Goal: Task Accomplishment & Management: Use online tool/utility

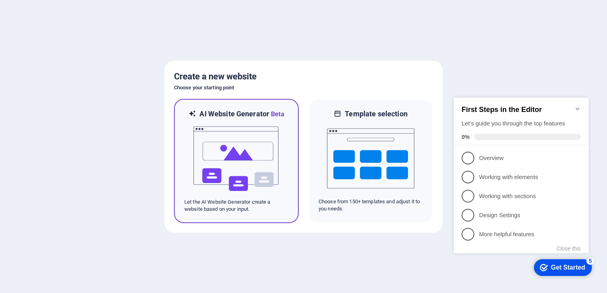
click at [268, 154] on img at bounding box center [236, 158] width 87 height 79
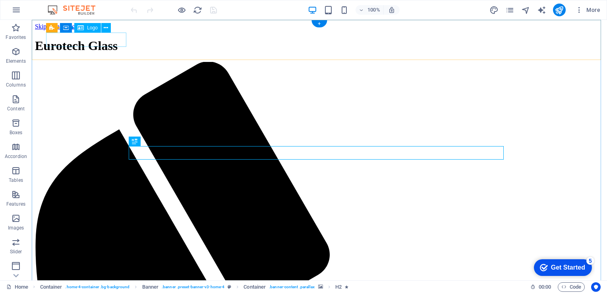
click at [105, 39] on div "Eurotech Glass" at bounding box center [319, 46] width 569 height 15
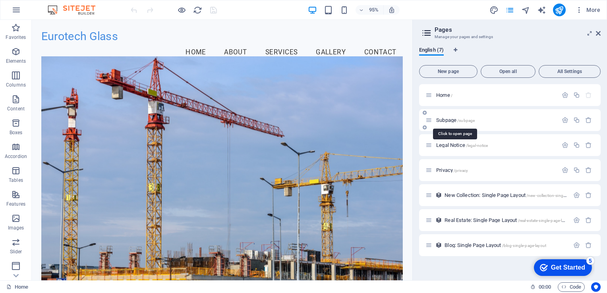
click at [468, 120] on span "/subpage" at bounding box center [465, 120] width 17 height 4
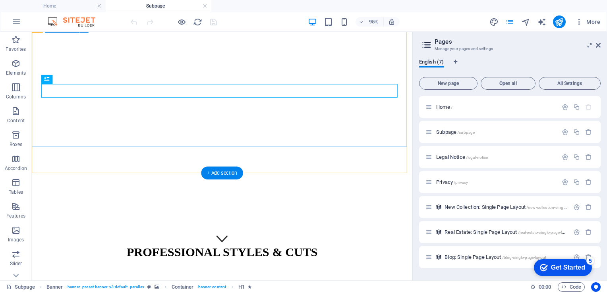
scroll to position [44, 0]
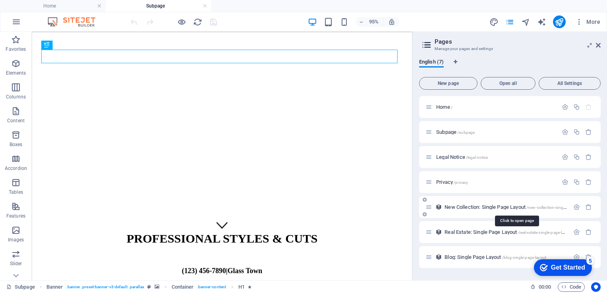
click at [466, 207] on span "New Collection: Single Page Layout /new-collection-single-page-layout" at bounding box center [517, 207] width 144 height 6
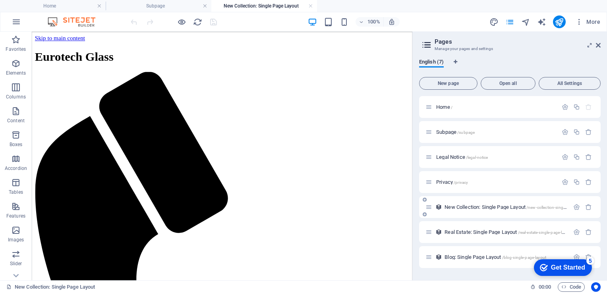
scroll to position [0, 0]
click at [473, 229] on div "Real Estate: Single Page Layout /real-estate-single-page-layout" at bounding box center [497, 232] width 144 height 9
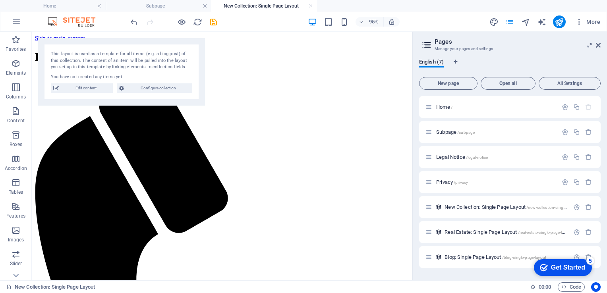
click at [0, 0] on aside "Pages Manage your pages and settings English (7) New page Open all All Settings…" at bounding box center [0, 0] width 0 height 0
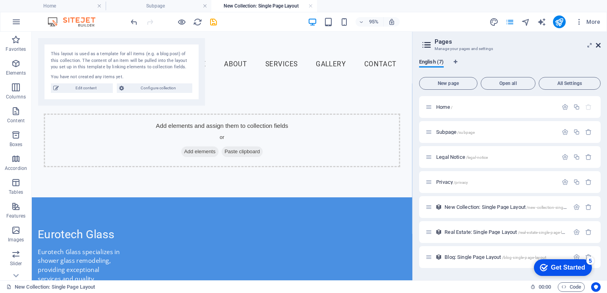
click at [0, 0] on icon at bounding box center [0, 0] width 0 height 0
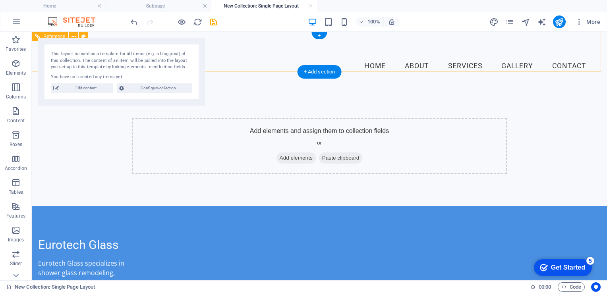
click at [427, 56] on nav "Home About Services Gallery Contact" at bounding box center [319, 66] width 547 height 20
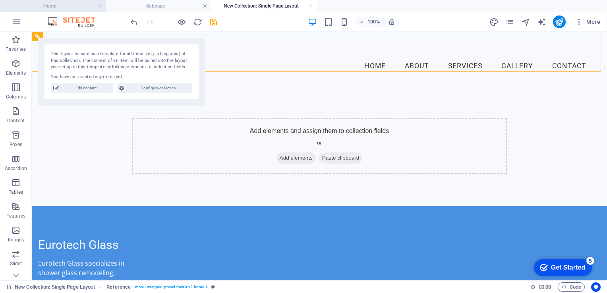
click at [72, 3] on h4 "Home" at bounding box center [53, 6] width 106 height 9
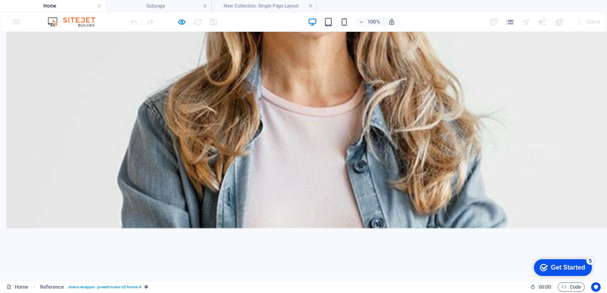
scroll to position [464, 0]
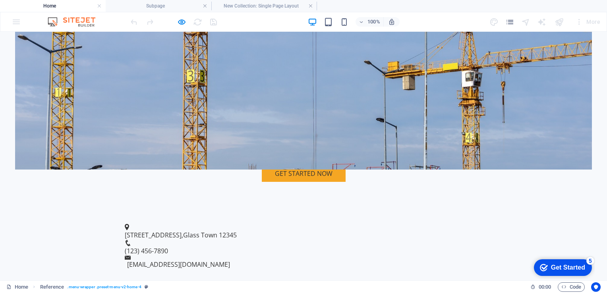
scroll to position [0, 0]
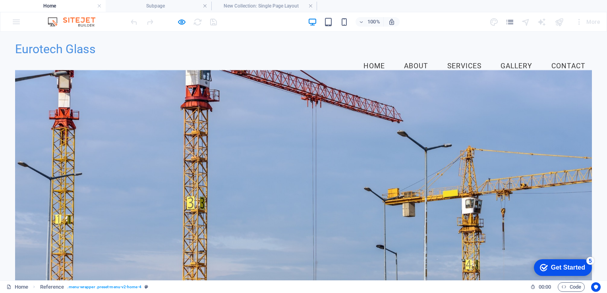
click at [345, 99] on div at bounding box center [303, 183] width 577 height 226
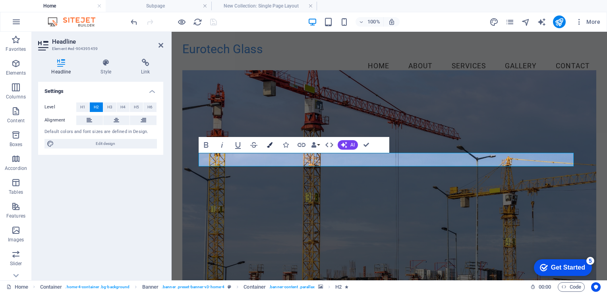
click at [267, 145] on icon "button" at bounding box center [270, 145] width 6 height 6
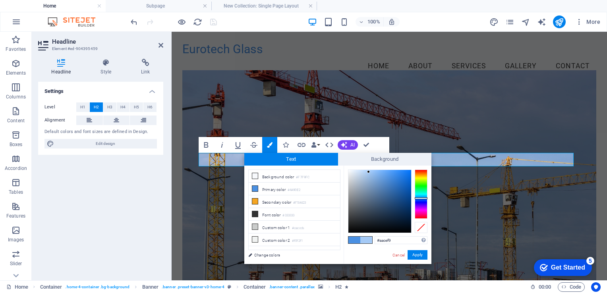
type input "#abd0fa"
drag, startPoint x: 369, startPoint y: 178, endPoint x: 368, endPoint y: 171, distance: 7.2
click at [368, 171] on div at bounding box center [379, 201] width 63 height 63
click at [420, 259] on button "Apply" at bounding box center [418, 255] width 20 height 10
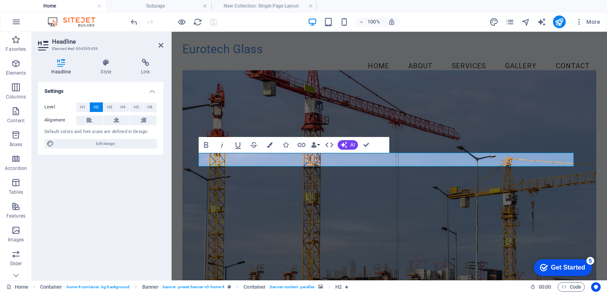
click at [418, 236] on figure at bounding box center [389, 183] width 414 height 226
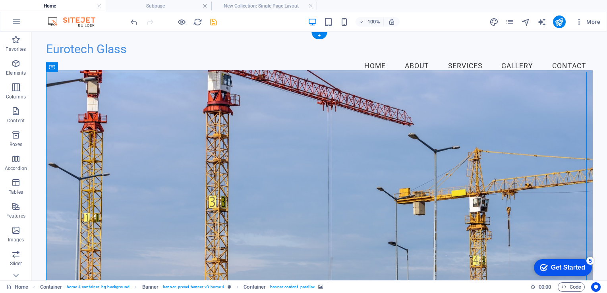
click at [124, 93] on figure at bounding box center [319, 183] width 547 height 226
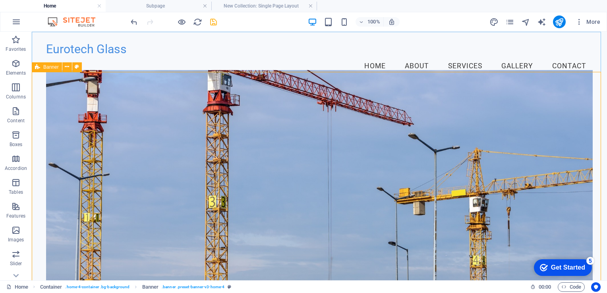
select select "vh"
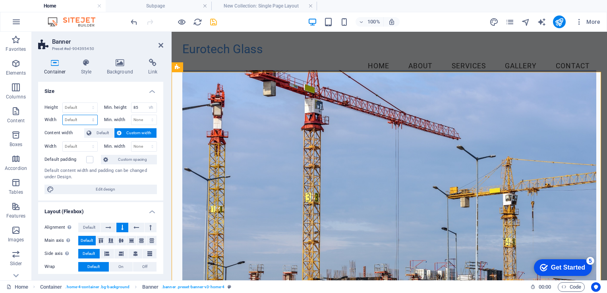
click at [87, 115] on select "Default px rem % em vh vw" at bounding box center [80, 120] width 35 height 10
click at [158, 130] on div "Height Default px rem % vh vw Min. height 85 None px rem % vh vw Width Default …" at bounding box center [100, 148] width 125 height 104
click at [140, 149] on select "None px rem % vh vw" at bounding box center [143, 147] width 25 height 10
click at [70, 146] on select "Default px rem % em vh vw" at bounding box center [80, 147] width 35 height 10
select select "%"
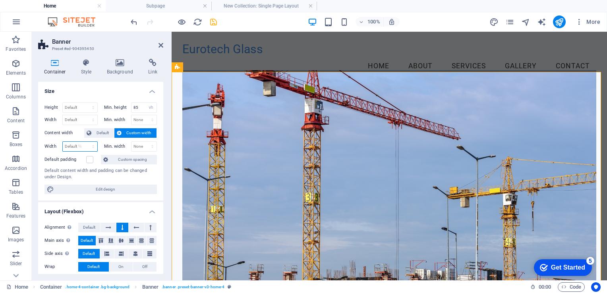
click at [85, 142] on select "Default px rem % em vh vw" at bounding box center [80, 147] width 35 height 10
type input "100"
click at [160, 82] on h4 "Size" at bounding box center [100, 89] width 125 height 14
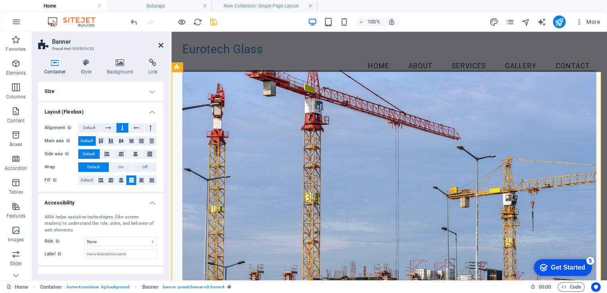
click at [160, 46] on icon at bounding box center [161, 45] width 5 height 6
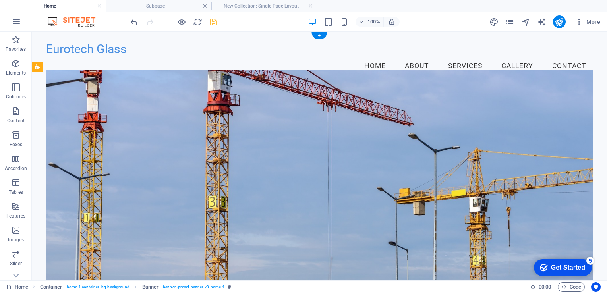
click at [203, 98] on figure at bounding box center [319, 183] width 547 height 226
click at [40, 86] on div "Welcome to Eurotech Glass Shower Glass Remodeling Specialists Get Started Now" at bounding box center [319, 255] width 575 height 339
click at [65, 79] on figure at bounding box center [319, 183] width 547 height 226
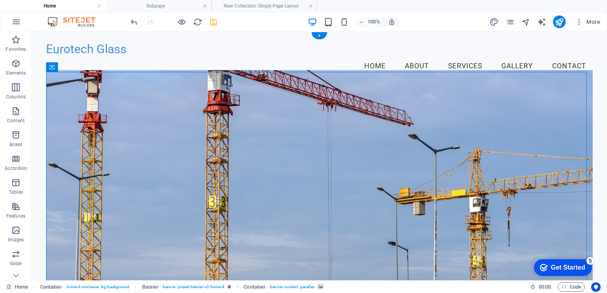
click at [65, 79] on figure at bounding box center [319, 183] width 547 height 226
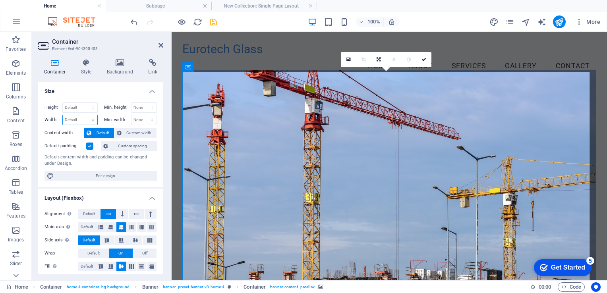
click at [89, 118] on select "Default px rem % em vh vw" at bounding box center [80, 120] width 35 height 10
select select "%"
click at [85, 115] on select "Default px rem % em vh vw" at bounding box center [80, 120] width 35 height 10
type input "94.91"
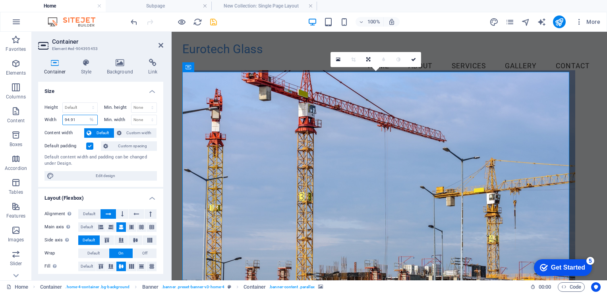
click at [73, 120] on input "94.91" at bounding box center [80, 120] width 35 height 10
click at [161, 44] on icon at bounding box center [161, 45] width 5 height 6
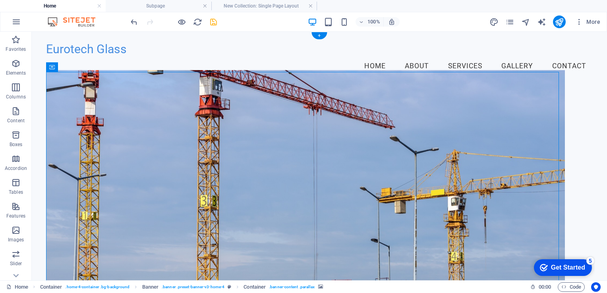
click at [68, 90] on figure at bounding box center [305, 183] width 519 height 226
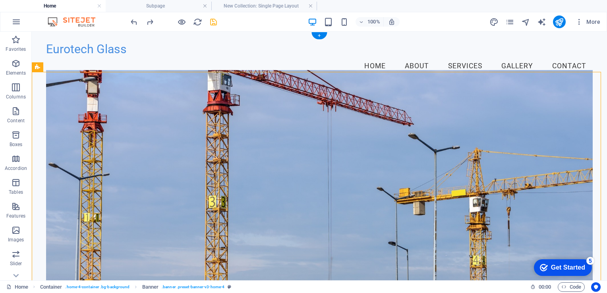
click at [144, 105] on figure at bounding box center [319, 183] width 547 height 226
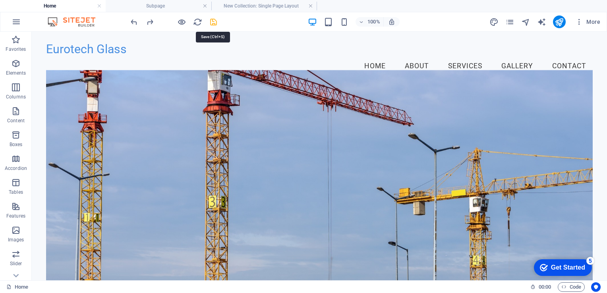
click at [211, 19] on icon "save" at bounding box center [213, 21] width 9 height 9
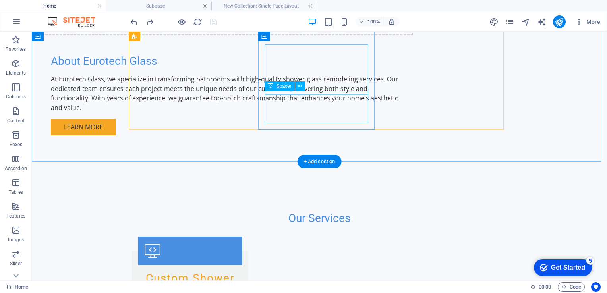
scroll to position [847, 0]
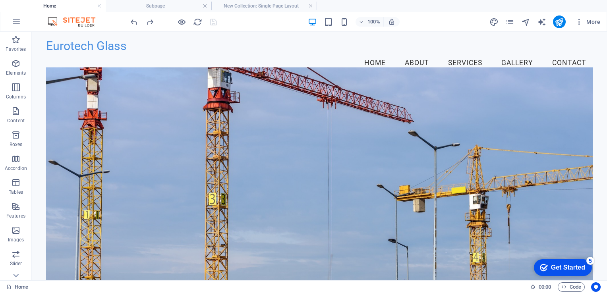
scroll to position [0, 0]
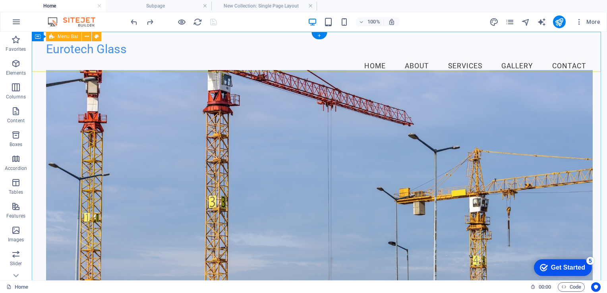
click at [318, 67] on div "Eurotech Glass Menu Home About Services Gallery Contact" at bounding box center [319, 59] width 575 height 54
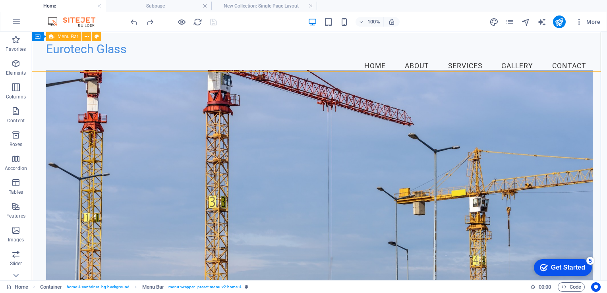
click at [62, 38] on span "Menu Bar" at bounding box center [68, 36] width 21 height 5
click at [214, 41] on div "Eurotech Glass Menu Home About Services Gallery Contact" at bounding box center [319, 59] width 575 height 54
click at [324, 34] on div "+" at bounding box center [318, 35] width 15 height 7
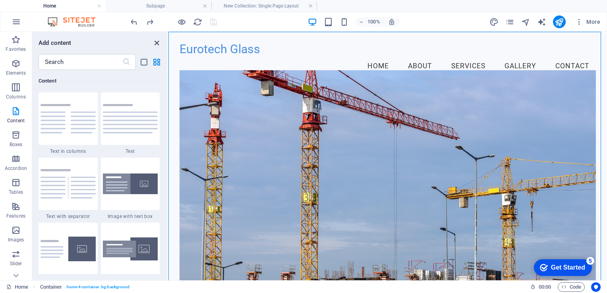
click at [159, 44] on icon "close panel" at bounding box center [156, 43] width 9 height 9
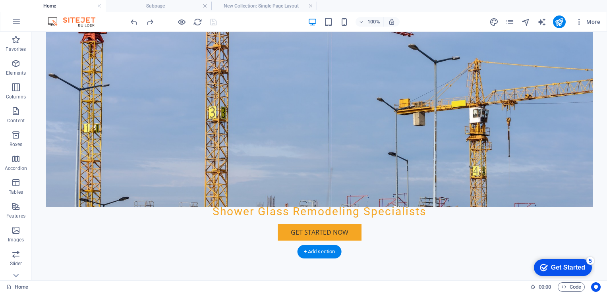
scroll to position [159, 0]
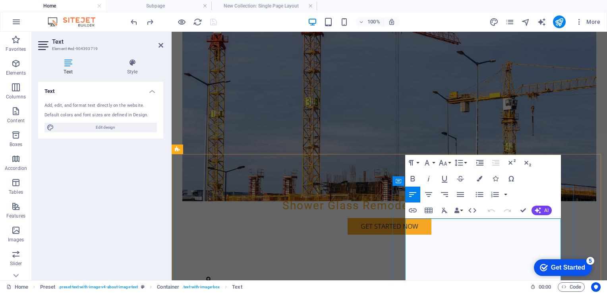
click at [304, 96] on figure at bounding box center [389, 88] width 414 height 226
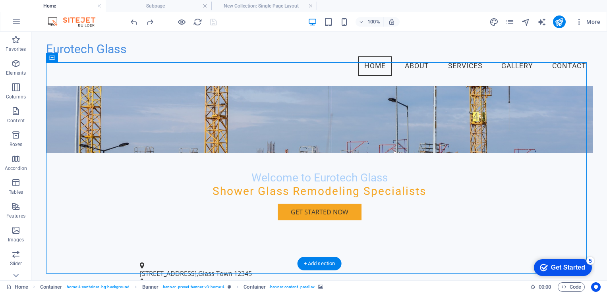
scroll to position [0, 0]
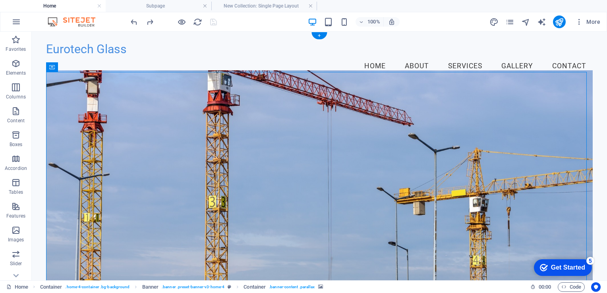
click at [297, 94] on figure at bounding box center [319, 183] width 547 height 226
click at [393, 56] on nav "Home About Services Gallery Contact" at bounding box center [319, 66] width 547 height 20
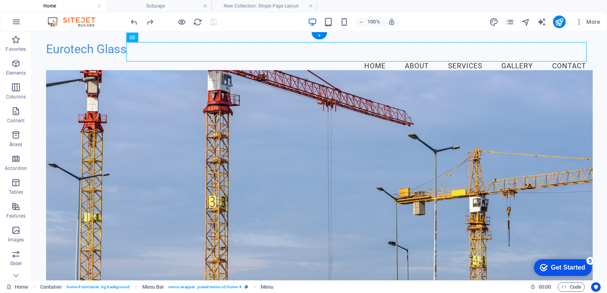
click at [324, 92] on figure at bounding box center [319, 183] width 547 height 226
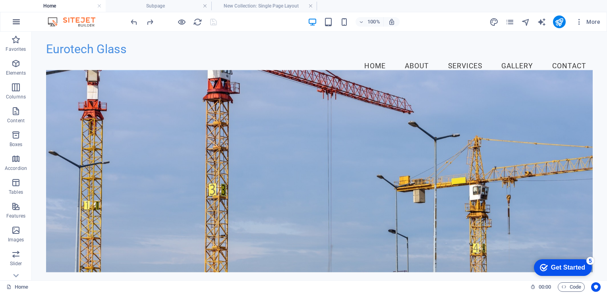
click at [20, 17] on icon "button" at bounding box center [17, 22] width 10 height 10
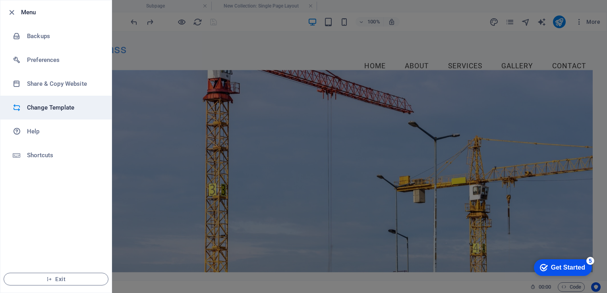
click at [67, 110] on h6 "Change Template" at bounding box center [63, 108] width 73 height 10
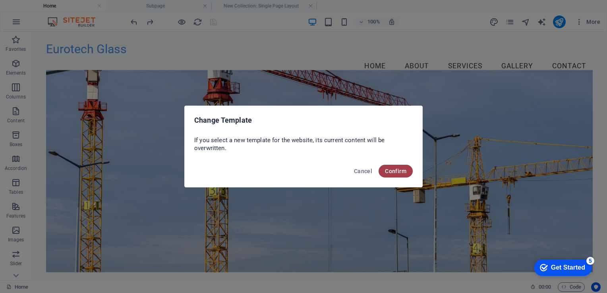
click at [401, 172] on span "Confirm" at bounding box center [395, 171] width 21 height 6
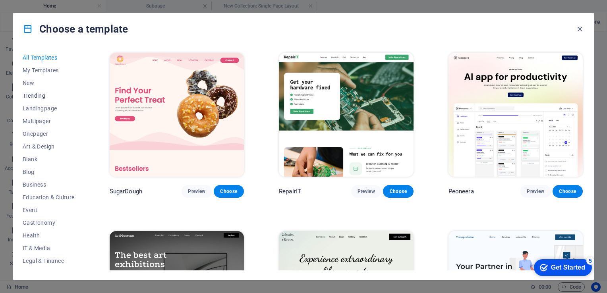
click at [37, 90] on button "Trending" at bounding box center [49, 95] width 52 height 13
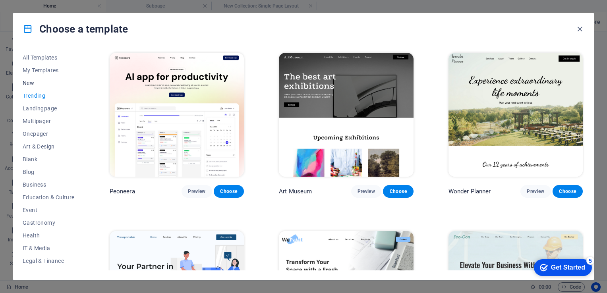
click at [33, 82] on span "New" at bounding box center [49, 83] width 52 height 6
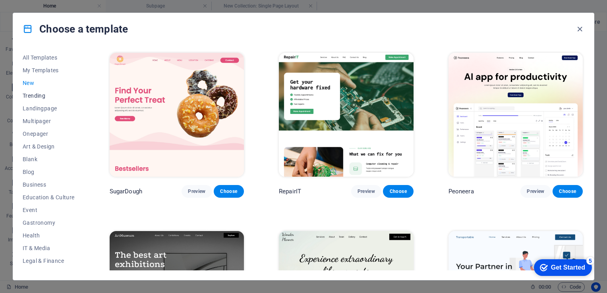
click at [33, 95] on span "Trending" at bounding box center [49, 96] width 52 height 6
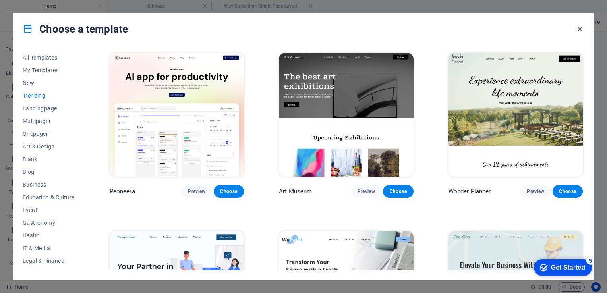
click at [34, 85] on span "New" at bounding box center [49, 83] width 52 height 6
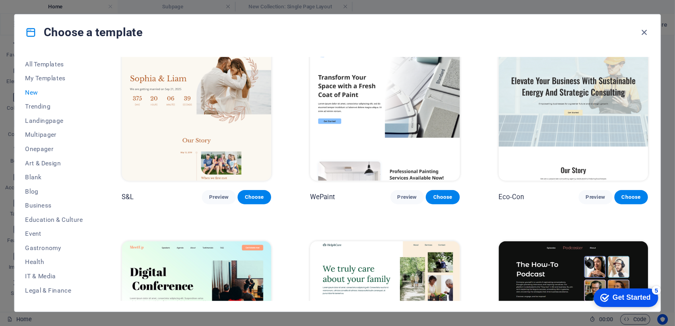
scroll to position [318, 0]
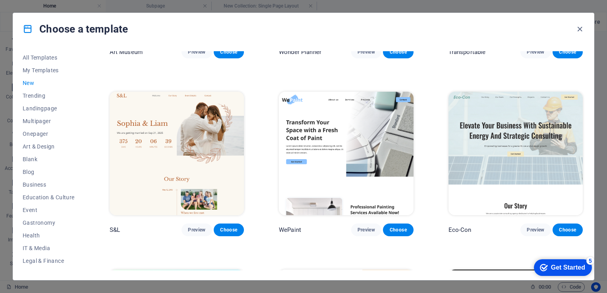
click at [477, 148] on img at bounding box center [516, 154] width 134 height 124
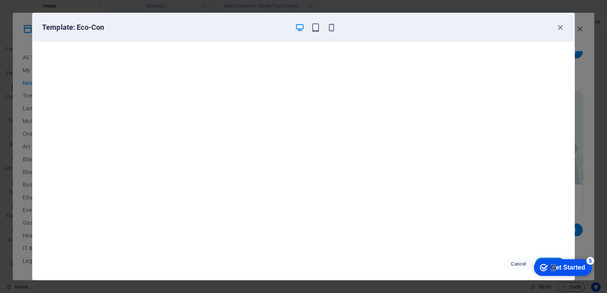
click at [551, 265] on div "Get Started" at bounding box center [568, 267] width 34 height 7
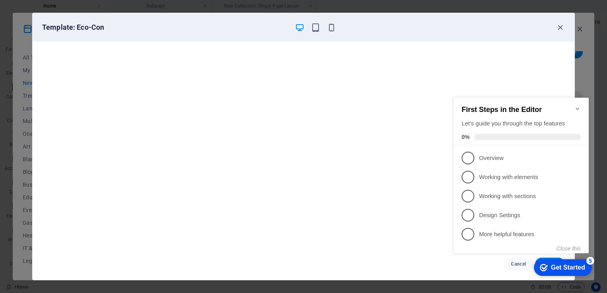
click at [579, 106] on icon "Minimize checklist" at bounding box center [577, 109] width 6 height 6
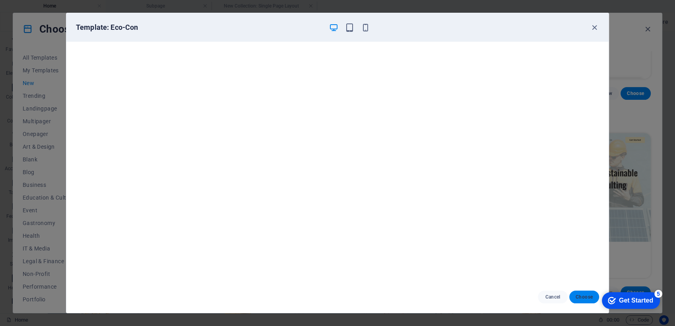
click at [582, 293] on span "Choose" at bounding box center [583, 297] width 17 height 6
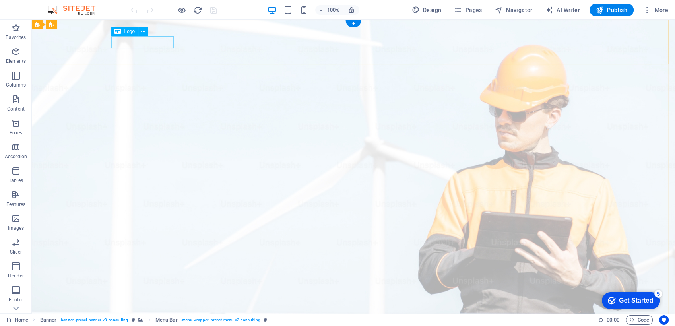
select select "px"
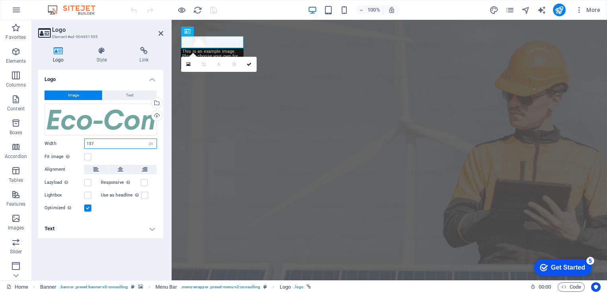
click at [111, 139] on input "157" at bounding box center [121, 144] width 72 height 10
click at [225, 27] on div "Logo" at bounding box center [222, 32] width 27 height 10
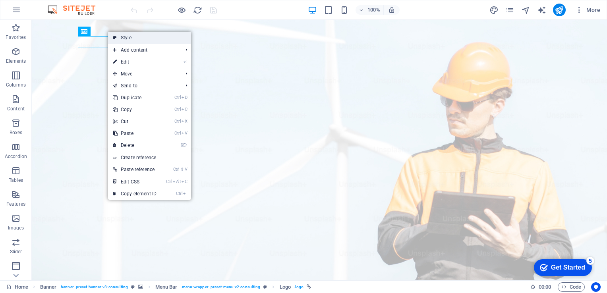
click at [117, 32] on link "Style" at bounding box center [149, 38] width 83 height 12
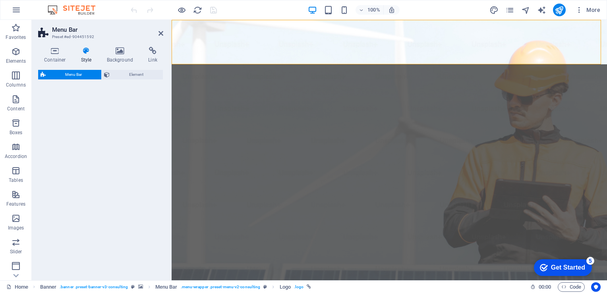
select select "rem"
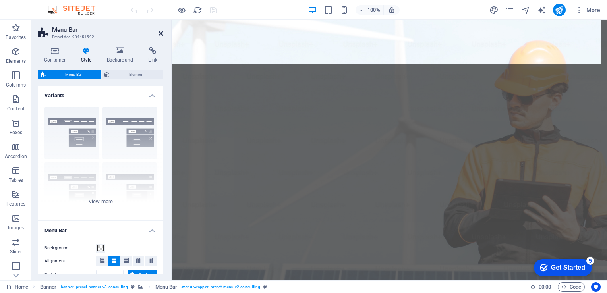
click at [162, 32] on icon at bounding box center [161, 33] width 5 height 6
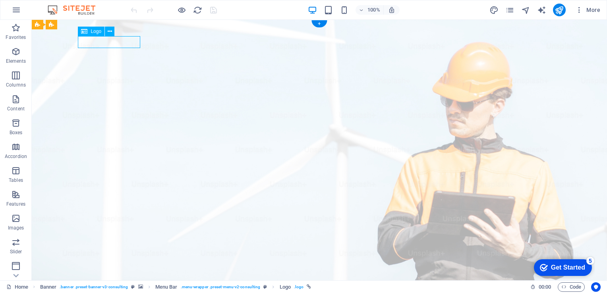
select select "px"
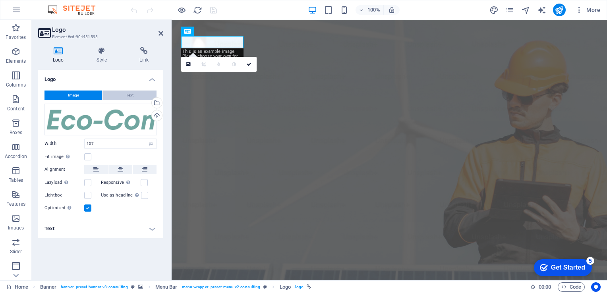
click at [128, 93] on span "Text" at bounding box center [130, 96] width 8 height 10
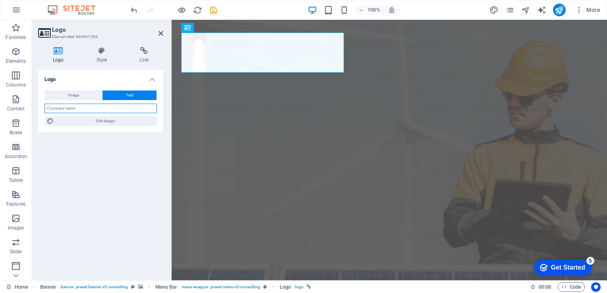
click at [107, 106] on input "text" at bounding box center [100, 109] width 112 height 10
type input "Eurotech Glass"
click at [162, 31] on icon at bounding box center [161, 33] width 5 height 6
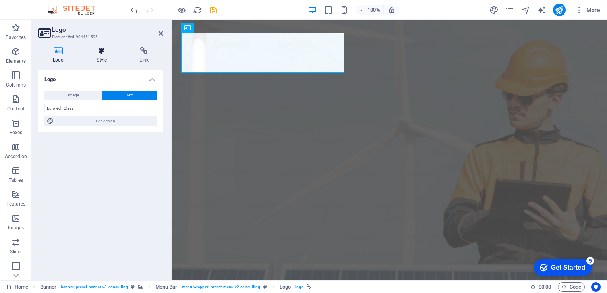
click at [108, 56] on h4 "Style" at bounding box center [103, 55] width 43 height 17
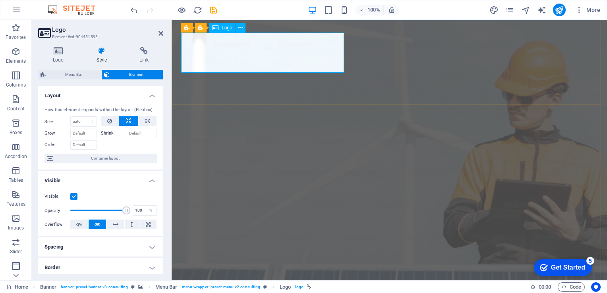
click at [64, 58] on h4 "Logo" at bounding box center [60, 55] width 44 height 17
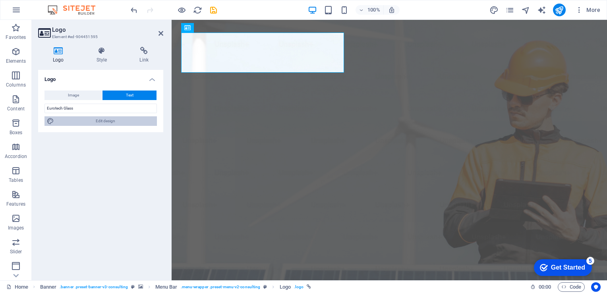
click at [108, 123] on span "Edit design" at bounding box center [105, 121] width 98 height 10
select select "px"
select select "500"
select select "px"
select select "rem"
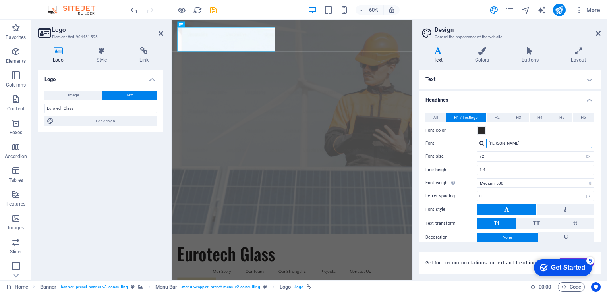
click at [510, 143] on input "Oswald" at bounding box center [539, 144] width 106 height 10
drag, startPoint x: 498, startPoint y: 158, endPoint x: 469, endPoint y: 158, distance: 29.0
click at [469, 158] on div "Font size 72 rem px em %" at bounding box center [509, 156] width 169 height 10
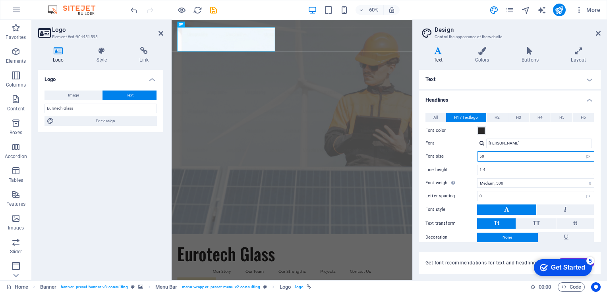
type input "50"
click at [453, 160] on div "Font size 50 rem px em %" at bounding box center [509, 156] width 169 height 10
click at [569, 149] on div "All H1 / Textlogo H2 H3 H4 H5 H6 Font color Font Oswald Line height 1.4 Font we…" at bounding box center [510, 192] width 185 height 174
click at [536, 143] on input "Oswald" at bounding box center [539, 144] width 106 height 10
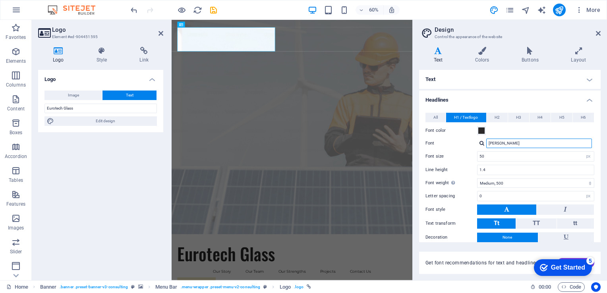
click at [536, 143] on input "Oswald" at bounding box center [539, 144] width 106 height 10
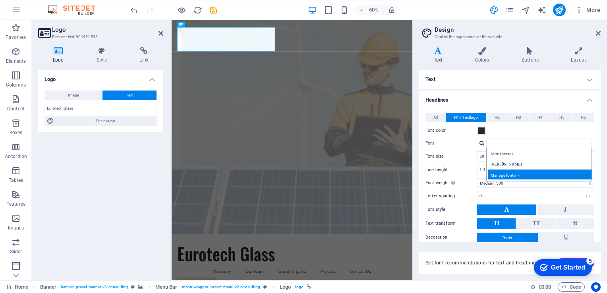
click at [514, 171] on div "Manage fonts →" at bounding box center [540, 175] width 105 height 10
select select "popularity"
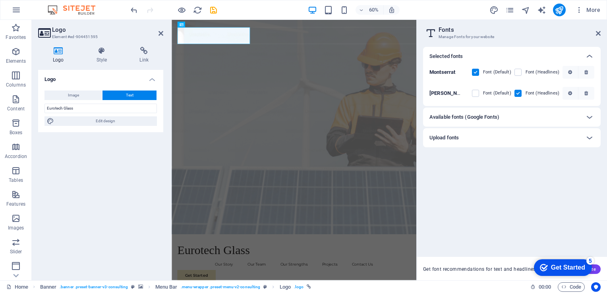
click at [464, 112] on div "Available fonts (Google Fonts)" at bounding box center [512, 117] width 178 height 19
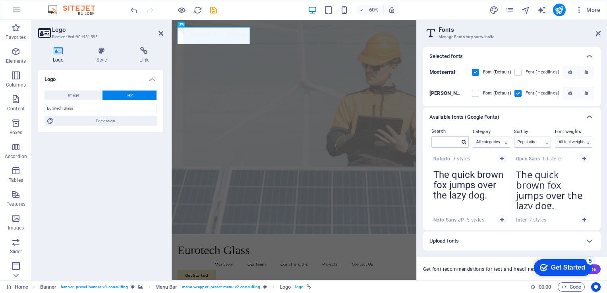
click at [464, 112] on div "Available fonts (Google Fonts)" at bounding box center [512, 117] width 178 height 19
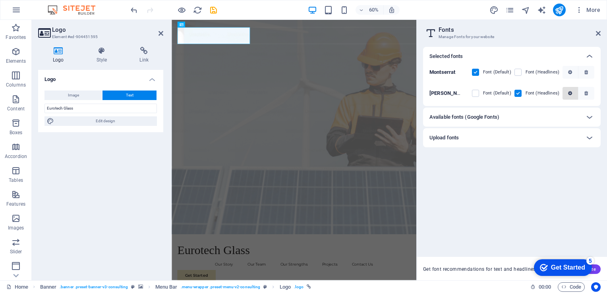
click at [570, 96] on button "button" at bounding box center [571, 93] width 16 height 13
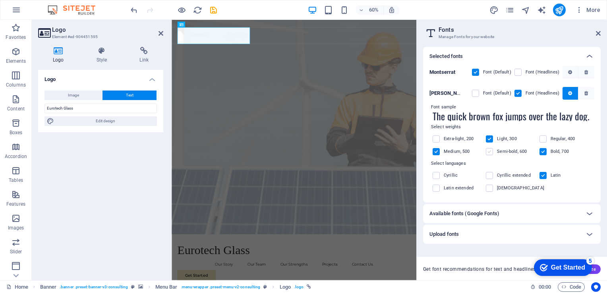
click at [492, 153] on label at bounding box center [489, 151] width 7 height 7
click at [0, 0] on input "checkbox" at bounding box center [0, 0] width 0 height 0
click at [492, 153] on label at bounding box center [489, 151] width 7 height 7
click at [0, 0] on input "checkbox" at bounding box center [0, 0] width 0 height 0
click at [596, 33] on icon at bounding box center [598, 33] width 5 height 6
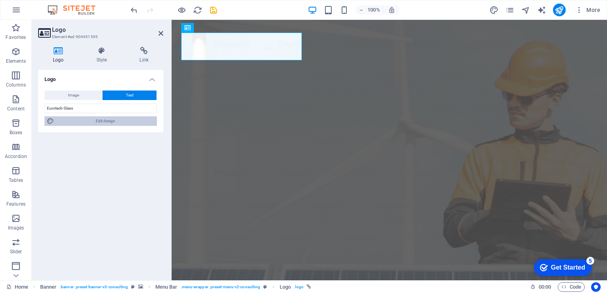
click at [121, 123] on span "Edit design" at bounding box center [105, 121] width 98 height 10
select select "px"
select select "500"
select select "px"
select select "rem"
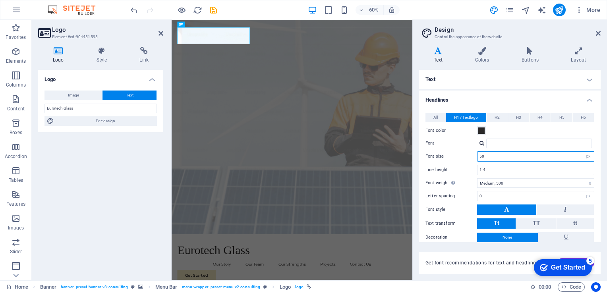
drag, startPoint x: 497, startPoint y: 160, endPoint x: 438, endPoint y: 159, distance: 59.6
click at [438, 159] on div "Font size 50 rem px em %" at bounding box center [509, 156] width 169 height 10
type input "30"
click at [447, 156] on label "Font size" at bounding box center [451, 156] width 52 height 4
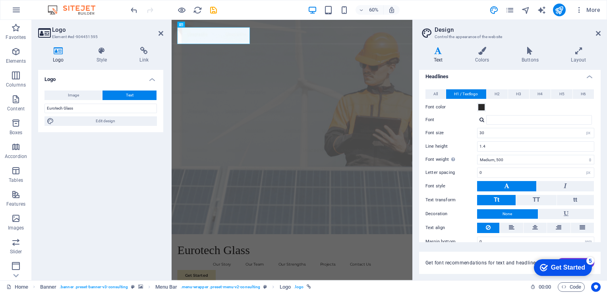
scroll to position [34, 0]
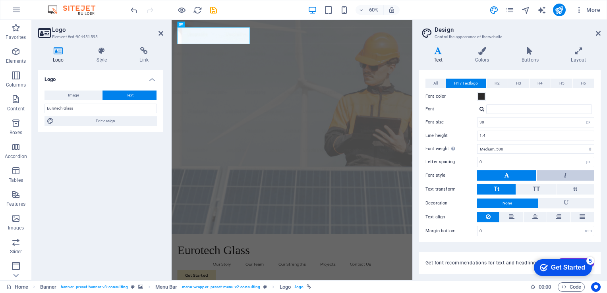
click at [568, 176] on button at bounding box center [565, 175] width 57 height 10
click at [559, 174] on button at bounding box center [565, 175] width 57 height 10
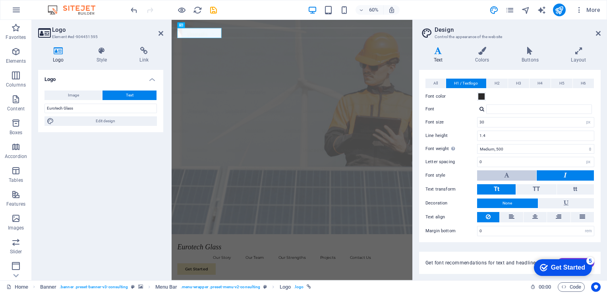
click at [509, 176] on button at bounding box center [506, 175] width 59 height 10
click at [600, 34] on icon at bounding box center [598, 33] width 5 height 6
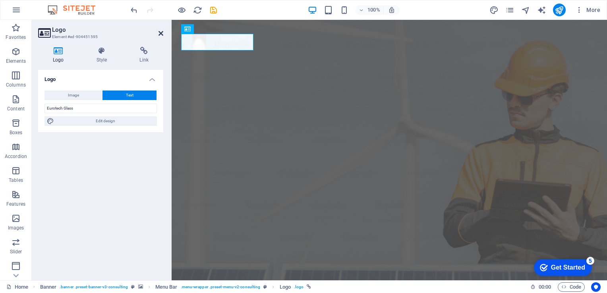
click at [161, 35] on icon at bounding box center [161, 33] width 5 height 6
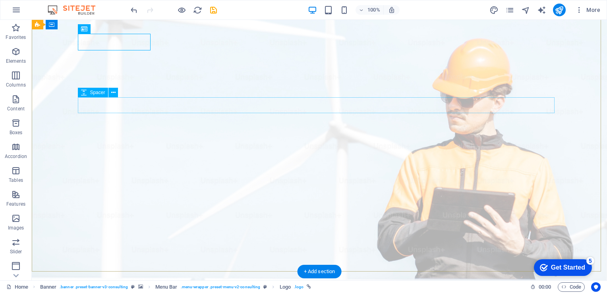
scroll to position [0, 0]
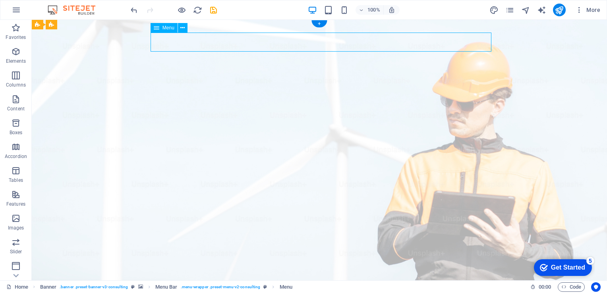
select select
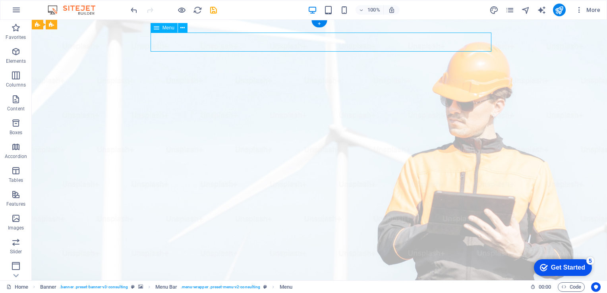
select select
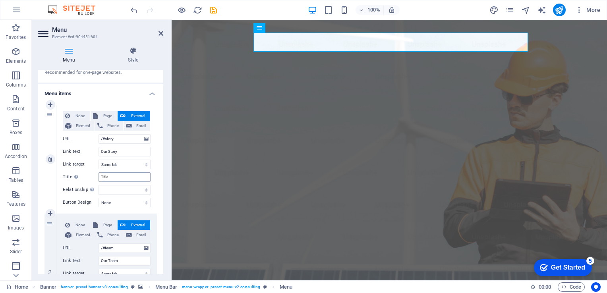
scroll to position [53, 0]
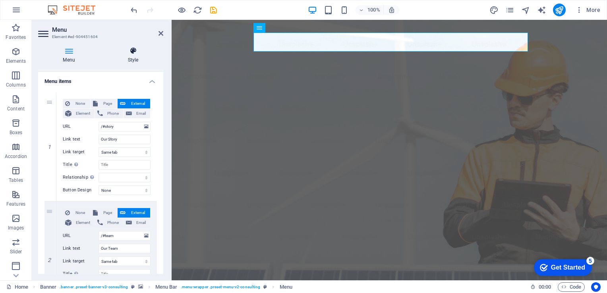
click at [120, 55] on h4 "Style" at bounding box center [133, 55] width 60 height 17
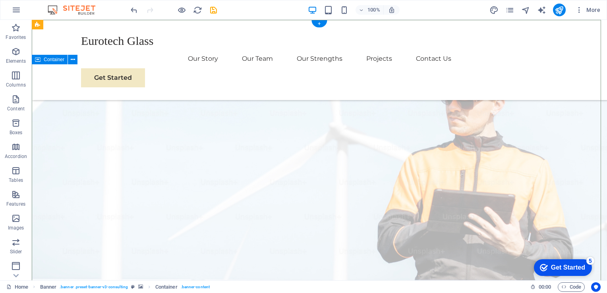
scroll to position [0, 0]
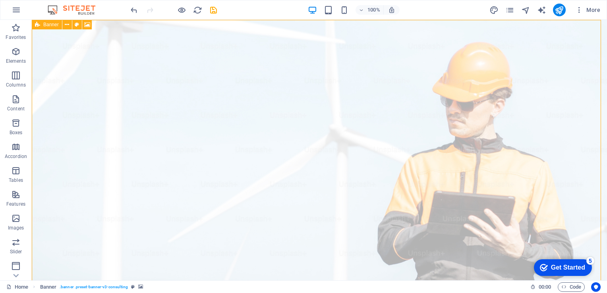
select select "px"
select select "header"
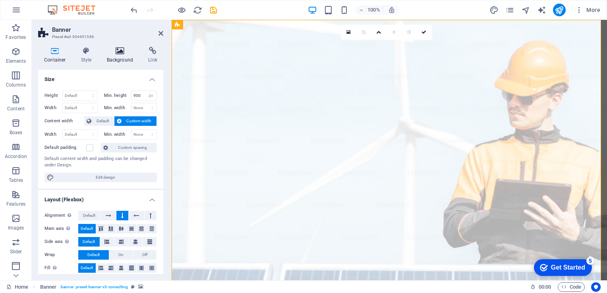
click at [118, 52] on icon at bounding box center [120, 51] width 39 height 8
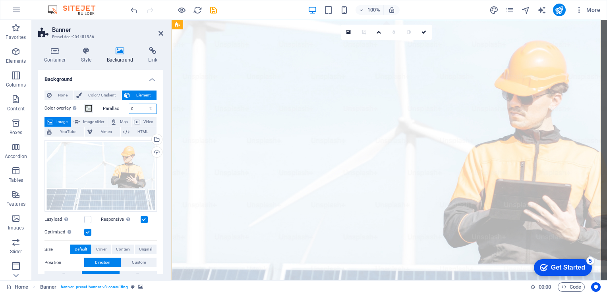
click at [134, 109] on input "0" at bounding box center [143, 109] width 28 height 10
drag, startPoint x: 134, startPoint y: 109, endPoint x: 118, endPoint y: 109, distance: 16.3
click at [118, 109] on div "Parallax 0 %" at bounding box center [130, 109] width 54 height 10
type input "30"
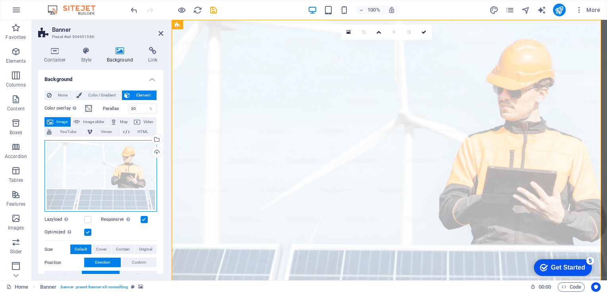
click at [81, 186] on div "Drag files here, click to choose files or select files from Files or our free s…" at bounding box center [100, 176] width 112 height 72
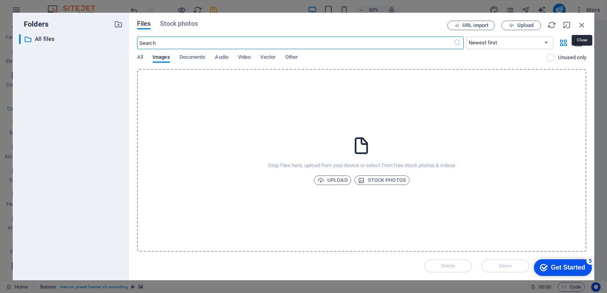
click at [580, 19] on div "Files Stock photos URL import Upload ​ Newest first Oldest first Name (A-Z) Nam…" at bounding box center [361, 147] width 465 height 268
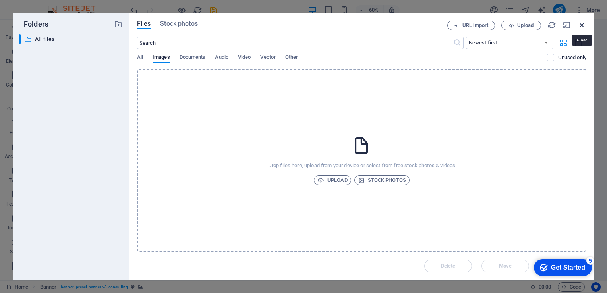
click at [580, 25] on icon "button" at bounding box center [582, 25] width 9 height 9
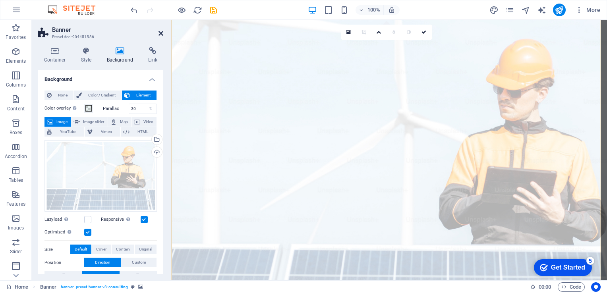
click at [159, 34] on icon at bounding box center [161, 33] width 5 height 6
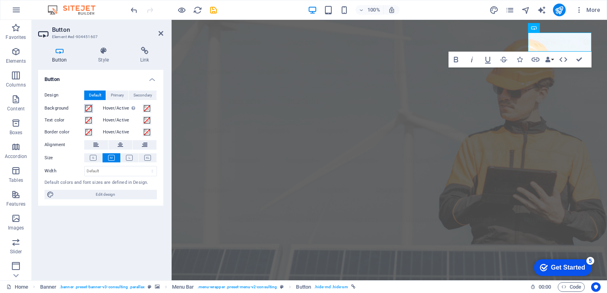
click at [87, 109] on span at bounding box center [88, 108] width 6 height 6
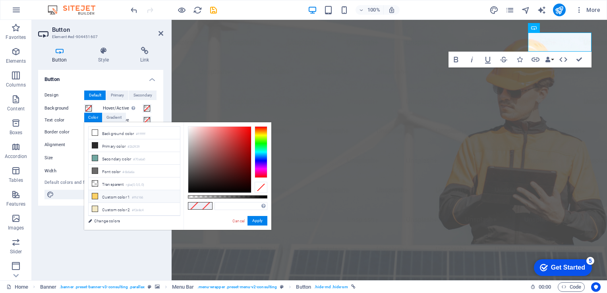
click at [93, 195] on icon at bounding box center [95, 196] width 6 height 6
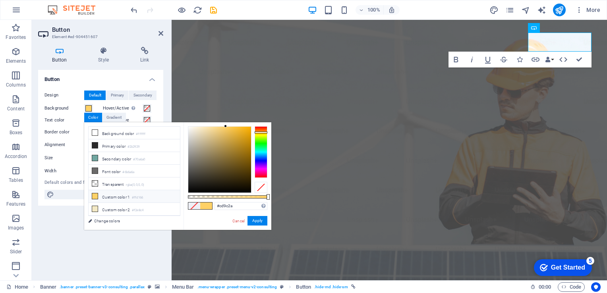
click at [238, 139] on div at bounding box center [219, 160] width 63 height 66
type input "#e6af2f"
drag, startPoint x: 238, startPoint y: 139, endPoint x: 238, endPoint y: 133, distance: 6.4
click at [238, 133] on div at bounding box center [237, 132] width 3 height 3
click at [256, 218] on button "Apply" at bounding box center [257, 221] width 20 height 10
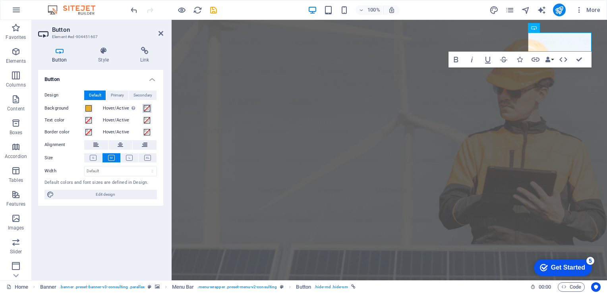
click at [143, 110] on button "Hover/Active Switch to preview mode to test the active/hover state" at bounding box center [147, 108] width 9 height 9
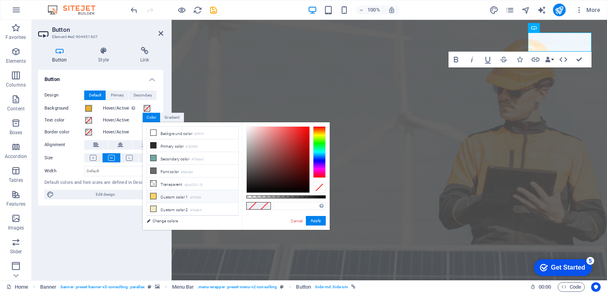
click at [178, 195] on li "Custom color 1 #ffd166" at bounding box center [192, 196] width 91 height 13
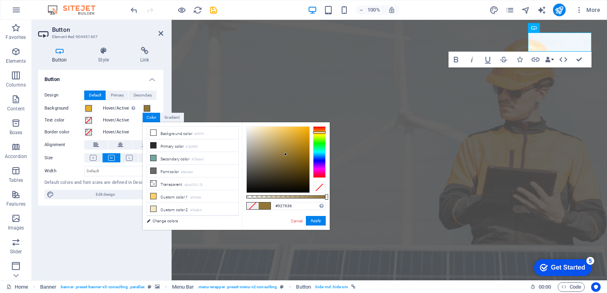
click at [286, 155] on div at bounding box center [278, 160] width 63 height 66
type input "#c1a051"
click at [282, 142] on div at bounding box center [278, 160] width 63 height 66
click at [319, 219] on button "Apply" at bounding box center [316, 221] width 20 height 10
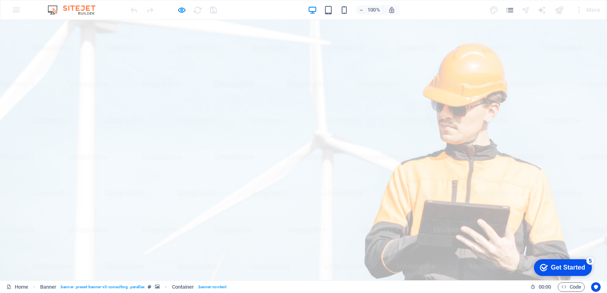
click at [175, 9] on div at bounding box center [173, 10] width 89 height 13
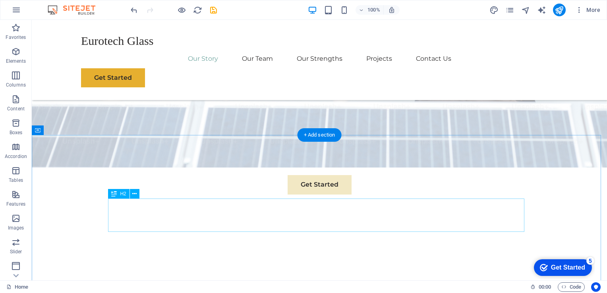
scroll to position [318, 0]
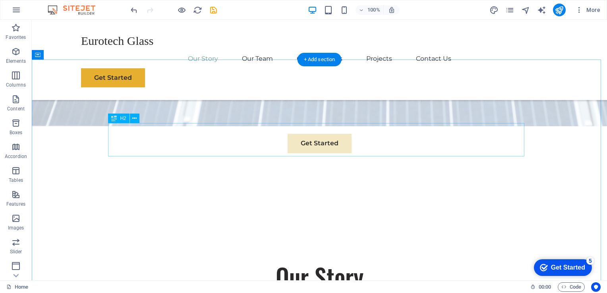
click at [159, 260] on div "Our Story" at bounding box center [319, 276] width 416 height 33
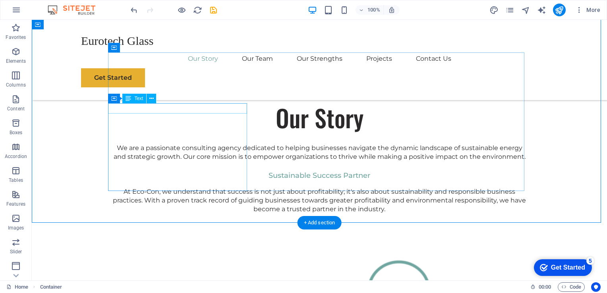
scroll to position [371, 0]
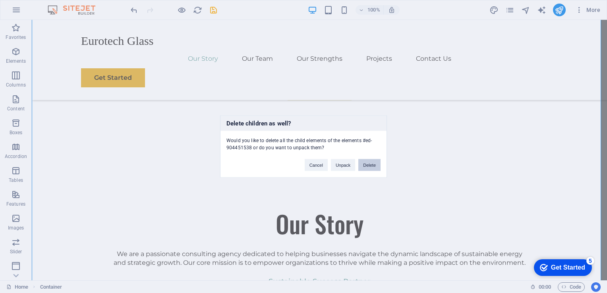
click at [372, 162] on button "Delete" at bounding box center [369, 165] width 22 height 12
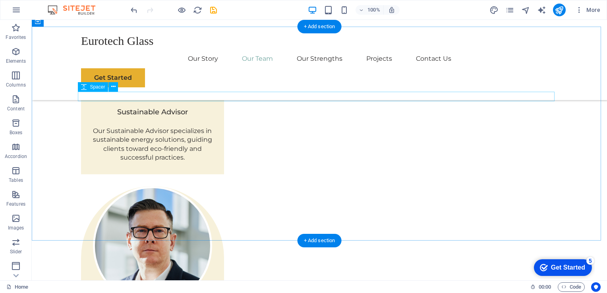
scroll to position [636, 0]
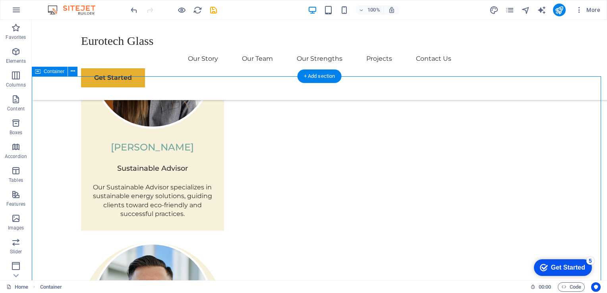
scroll to position [582, 0]
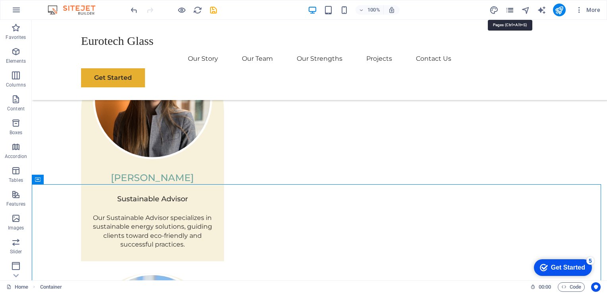
click at [513, 14] on icon "pages" at bounding box center [509, 10] width 9 height 9
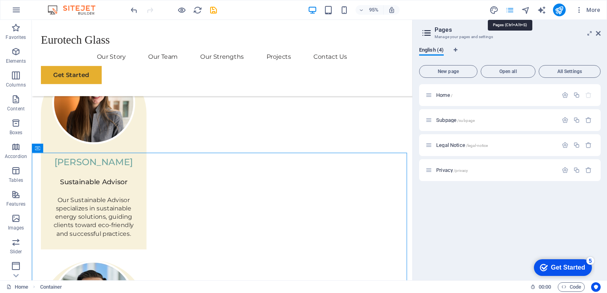
click at [513, 14] on icon "pages" at bounding box center [509, 10] width 9 height 9
click at [599, 33] on icon at bounding box center [598, 33] width 5 height 6
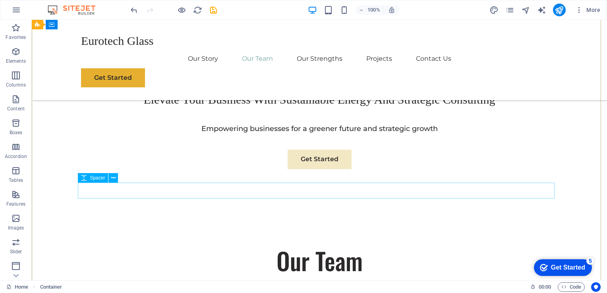
scroll to position [0, 0]
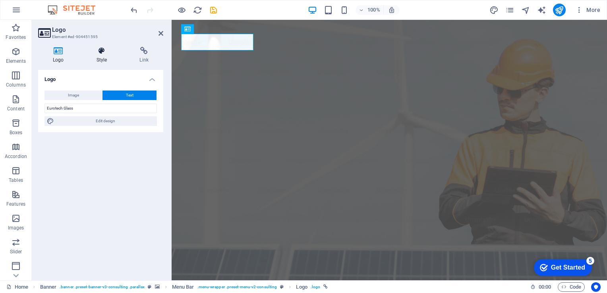
click at [99, 51] on icon at bounding box center [102, 51] width 40 height 8
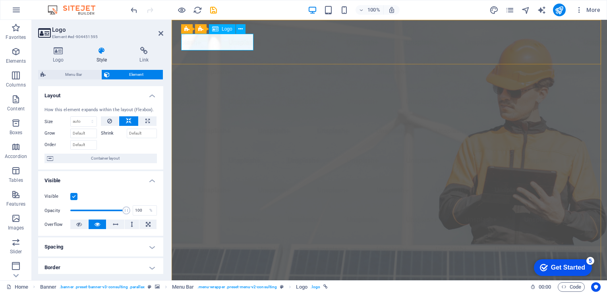
click at [59, 64] on div "Logo Style Link Logo Image Text Drag files here, click to choose files or selec…" at bounding box center [100, 160] width 125 height 227
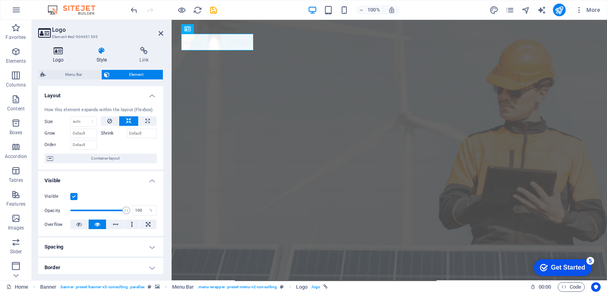
click at [59, 59] on h4 "Logo" at bounding box center [60, 55] width 44 height 17
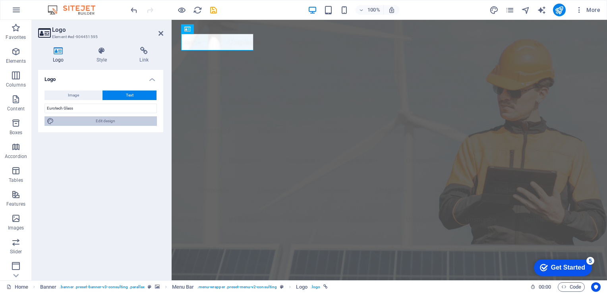
click at [106, 124] on span "Edit design" at bounding box center [105, 121] width 98 height 10
select select "px"
select select "500"
select select "px"
select select "rem"
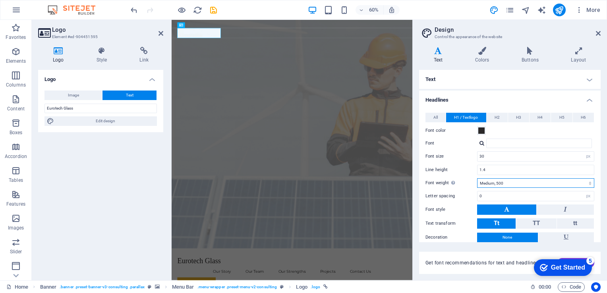
click at [499, 183] on select "Thin, 100 Extra-light, 200 Light, 300 Regular, 400 Medium, 500 Semi-bold, 600 B…" at bounding box center [535, 183] width 117 height 10
select select "600"
click at [477, 178] on select "Thin, 100 Extra-light, 200 Light, 300 Regular, 400 Medium, 500 Semi-bold, 600 B…" at bounding box center [535, 183] width 117 height 10
click at [467, 166] on div "Line height 1.4" at bounding box center [509, 170] width 169 height 10
click at [160, 32] on icon at bounding box center [161, 33] width 5 height 6
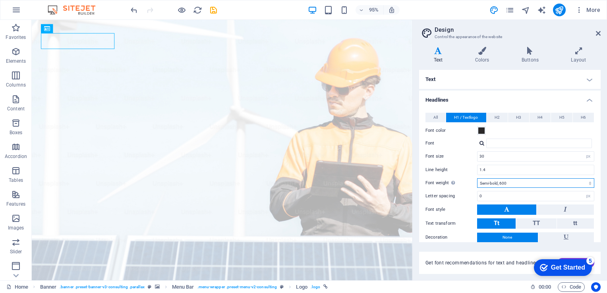
click at [489, 179] on select "Thin, 100 Extra-light, 200 Light, 300 Regular, 400 Medium, 500 Semi-bold, 600 B…" at bounding box center [535, 183] width 117 height 10
click at [485, 52] on icon at bounding box center [481, 51] width 43 height 8
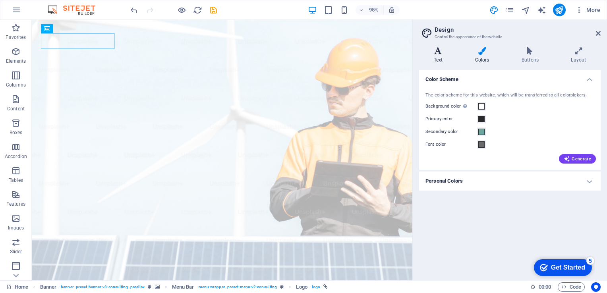
click at [434, 52] on icon at bounding box center [438, 51] width 38 height 8
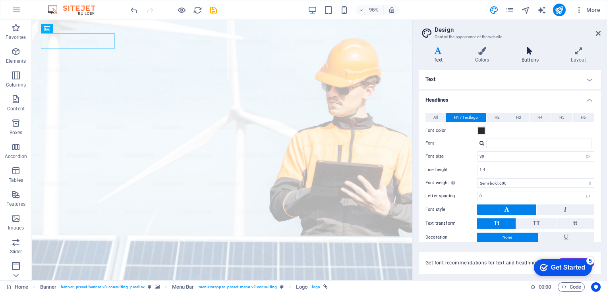
click at [528, 48] on icon at bounding box center [530, 51] width 46 height 8
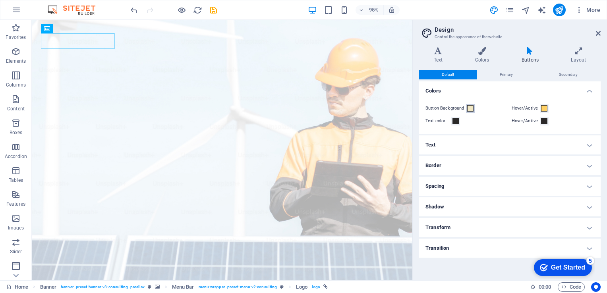
click at [469, 111] on button "Button Background" at bounding box center [470, 108] width 9 height 9
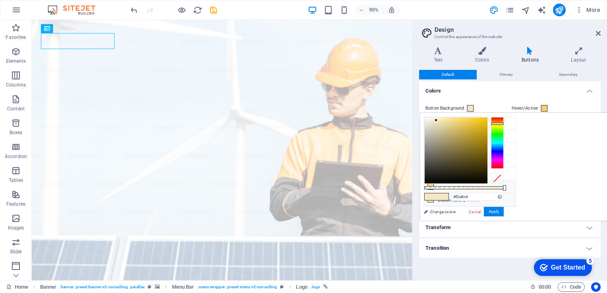
click at [438, 185] on li "Custom color 1 #ffd166" at bounding box center [469, 187] width 91 height 13
click at [435, 184] on li "Custom color 1 #ffd166" at bounding box center [469, 187] width 91 height 13
click at [487, 130] on div at bounding box center [456, 151] width 63 height 66
type input "#efbb42"
click at [487, 121] on div at bounding box center [456, 151] width 63 height 66
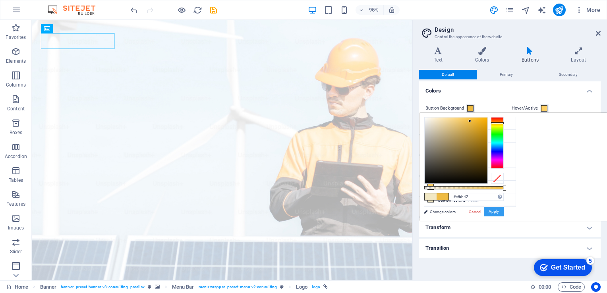
click at [504, 210] on button "Apply" at bounding box center [494, 212] width 20 height 10
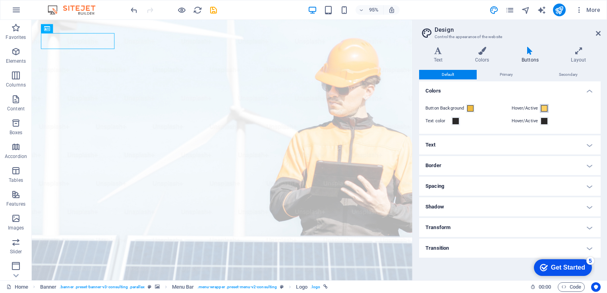
click at [543, 107] on span at bounding box center [544, 108] width 6 height 6
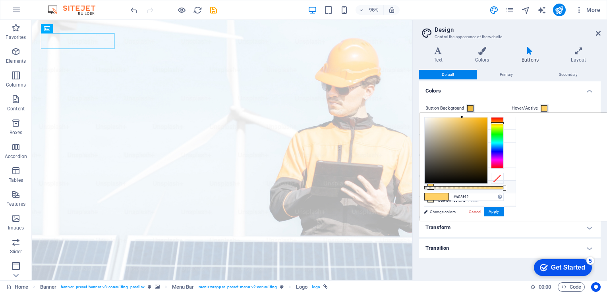
click at [487, 137] on div at bounding box center [456, 151] width 63 height 66
click at [487, 131] on div at bounding box center [456, 151] width 63 height 66
type input "#dbb252"
click at [487, 126] on div at bounding box center [456, 151] width 63 height 66
click at [504, 211] on button "Apply" at bounding box center [494, 212] width 20 height 10
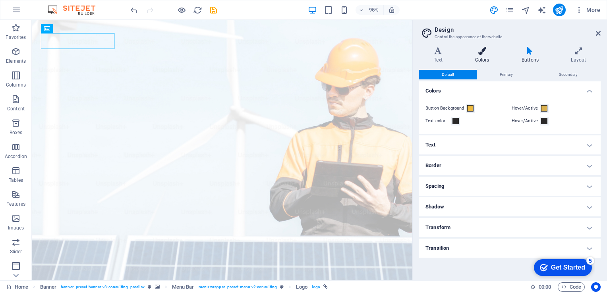
click at [490, 50] on icon at bounding box center [481, 51] width 43 height 8
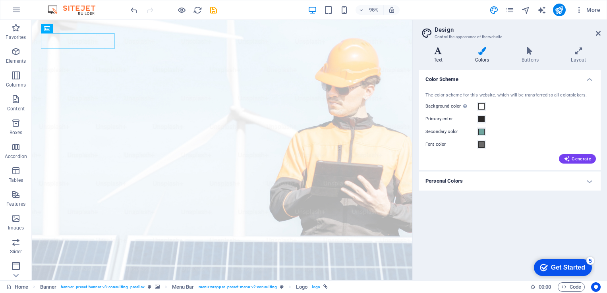
click at [447, 50] on icon at bounding box center [438, 51] width 38 height 8
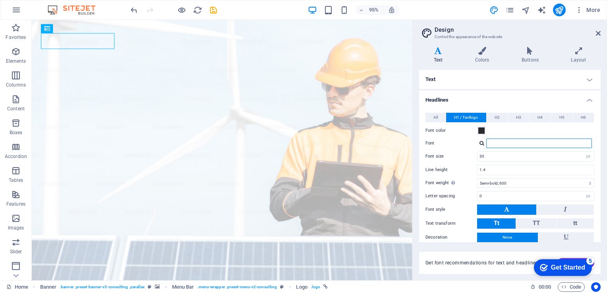
click at [504, 144] on input "Font" at bounding box center [539, 144] width 106 height 10
click at [481, 144] on div at bounding box center [482, 143] width 5 height 5
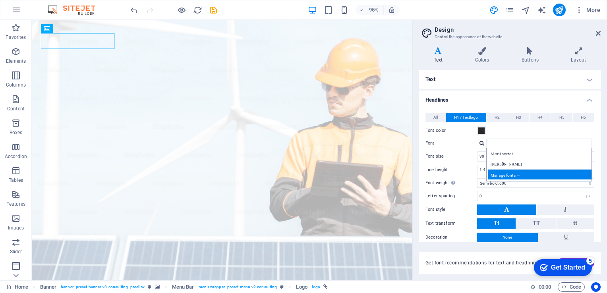
click at [515, 170] on div "Manage fonts →" at bounding box center [540, 175] width 105 height 10
select select "popularity"
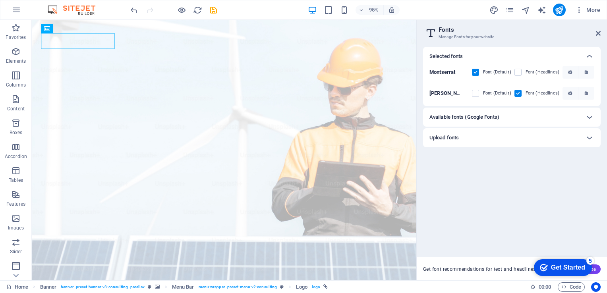
click at [491, 117] on h6 "Available fonts (Google Fonts)" at bounding box center [464, 117] width 70 height 10
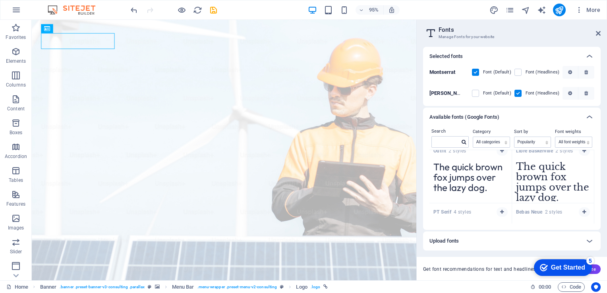
scroll to position [1147, 0]
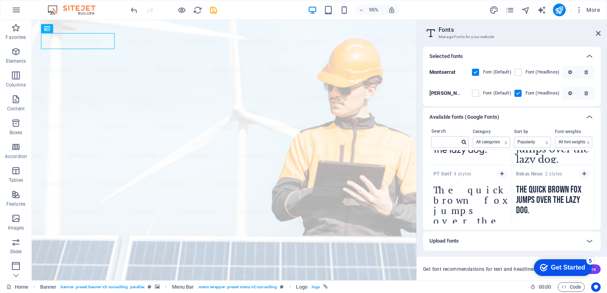
click at [545, 199] on textarea "The quick brown fox jumps over the lazy dog." at bounding box center [553, 203] width 82 height 44
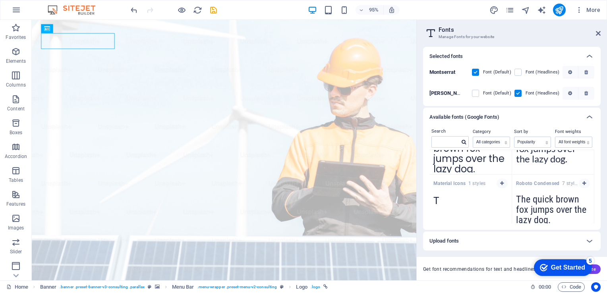
scroll to position [0, 0]
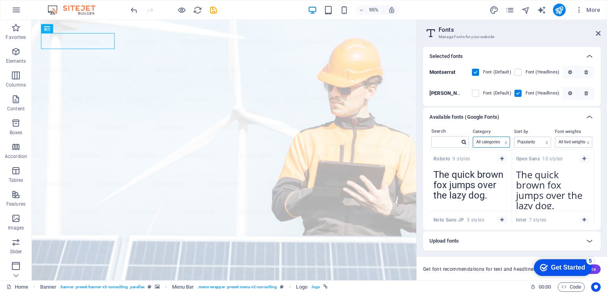
click at [498, 139] on select "All categories serif display monospace sans-serif handwriting" at bounding box center [491, 142] width 37 height 10
click at [497, 139] on select "All categories serif display monospace sans-serif handwriting" at bounding box center [491, 142] width 37 height 10
click at [473, 137] on select "All categories serif display monospace sans-serif handwriting" at bounding box center [491, 142] width 37 height 10
click at [491, 141] on select "All categories serif display monospace sans-serif handwriting" at bounding box center [491, 142] width 37 height 10
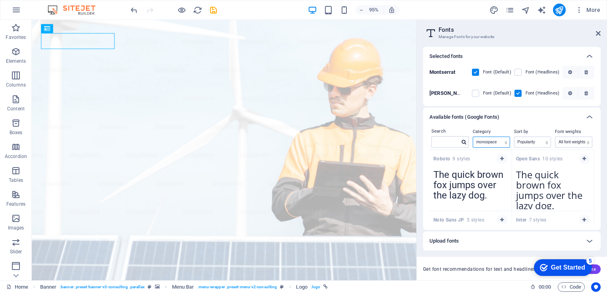
click at [473, 137] on select "All categories serif display monospace sans-serif handwriting" at bounding box center [491, 142] width 37 height 10
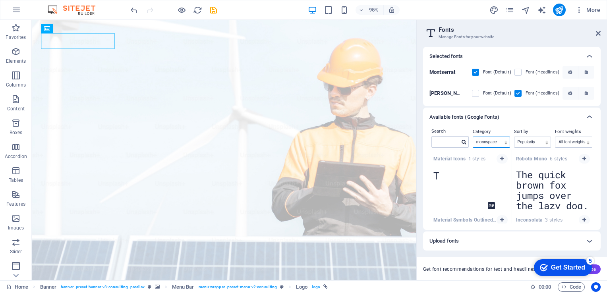
click at [486, 140] on select "All categories serif display monospace sans-serif handwriting" at bounding box center [491, 142] width 37 height 10
select select "sans-serif"
click at [473, 137] on select "All categories serif display monospace sans-serif handwriting" at bounding box center [491, 142] width 37 height 10
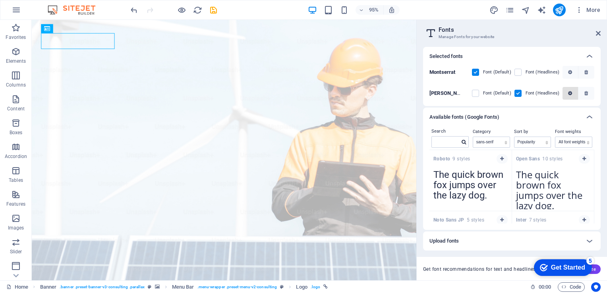
click at [575, 93] on button "button" at bounding box center [571, 93] width 16 height 13
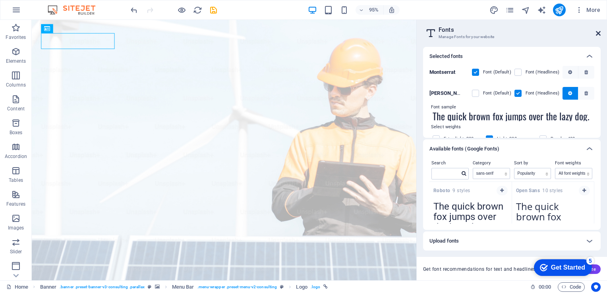
drag, startPoint x: 594, startPoint y: 33, endPoint x: 600, endPoint y: 33, distance: 6.4
click at [594, 33] on h2 "Fonts" at bounding box center [520, 29] width 162 height 7
click at [606, 36] on aside "Fonts Manage Fonts for your website Selected fonts Montserrat Font (Default) Fo…" at bounding box center [511, 150] width 191 height 261
click at [597, 31] on icon at bounding box center [598, 33] width 5 height 6
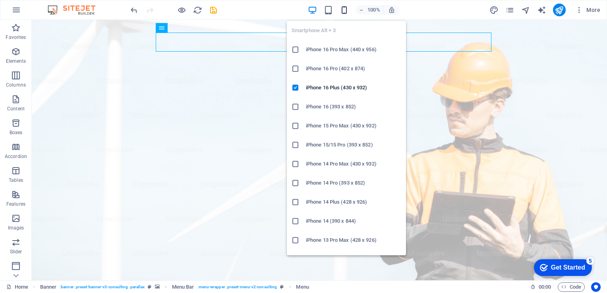
click at [0, 0] on icon "button" at bounding box center [0, 0] width 0 height 0
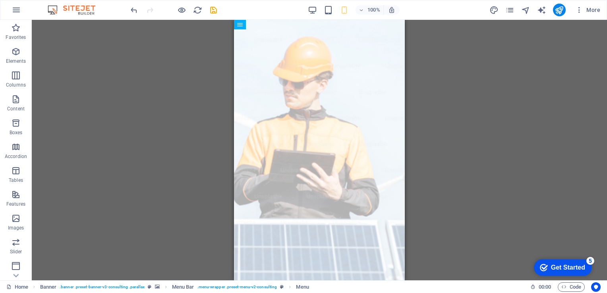
click at [202, 85] on div "H1 Banner Container Banner Menu Bar Banner Menu Spacer Spacer Button Text Logo …" at bounding box center [319, 150] width 575 height 261
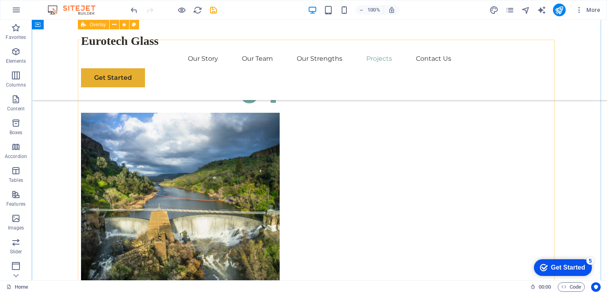
scroll to position [3390, 0]
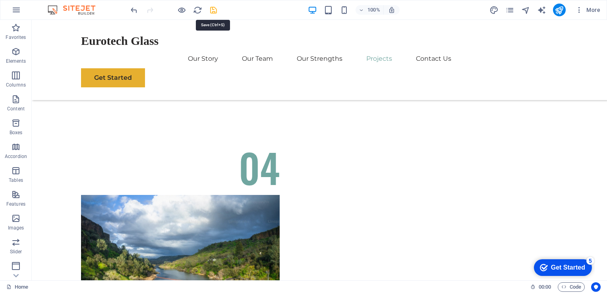
click at [0, 0] on icon "save" at bounding box center [0, 0] width 0 height 0
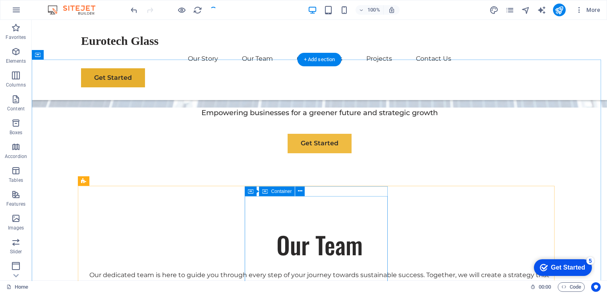
scroll to position [0, 0]
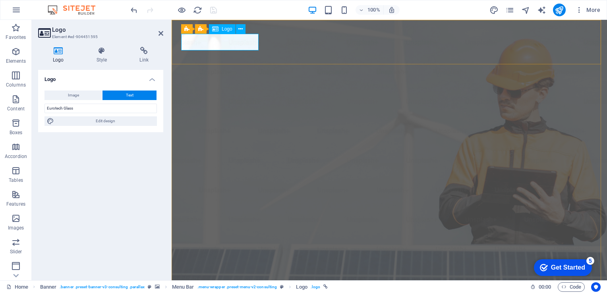
click at [164, 34] on aside "Logo Element #ed-904451595 Logo Style Link Logo Image Text Drag files here, cli…" at bounding box center [102, 150] width 140 height 261
click at [160, 32] on icon at bounding box center [161, 33] width 5 height 6
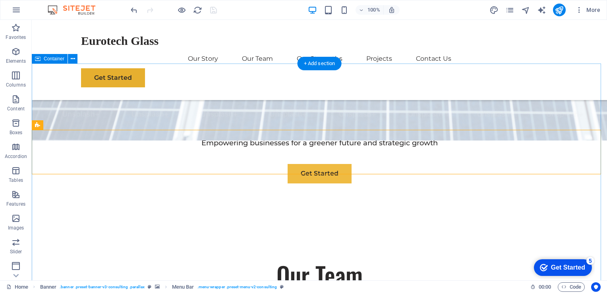
scroll to position [265, 0]
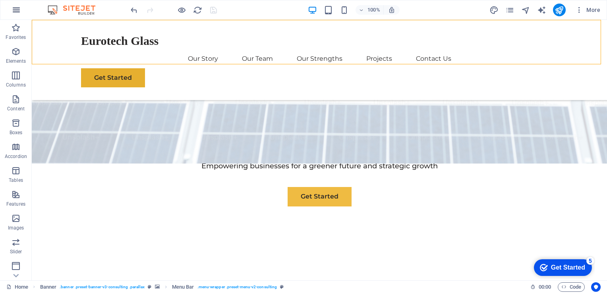
click at [8, 11] on button "button" at bounding box center [16, 9] width 19 height 19
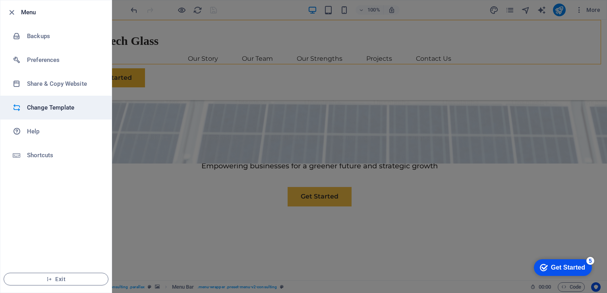
click at [65, 107] on h6 "Change Template" at bounding box center [63, 108] width 73 height 10
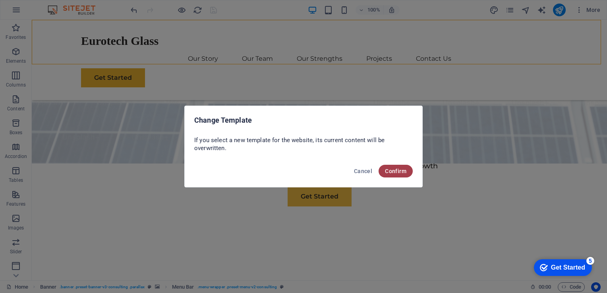
click at [402, 172] on span "Confirm" at bounding box center [395, 171] width 21 height 6
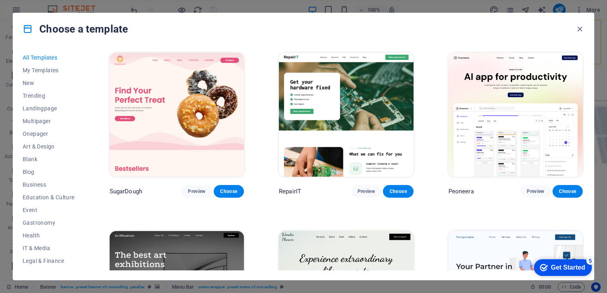
scroll to position [106, 0]
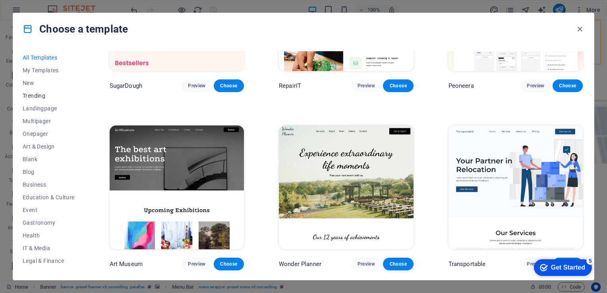
click at [39, 98] on span "Trending" at bounding box center [49, 96] width 52 height 6
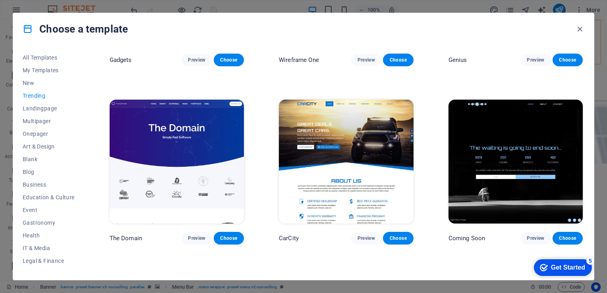
scroll to position [636, 0]
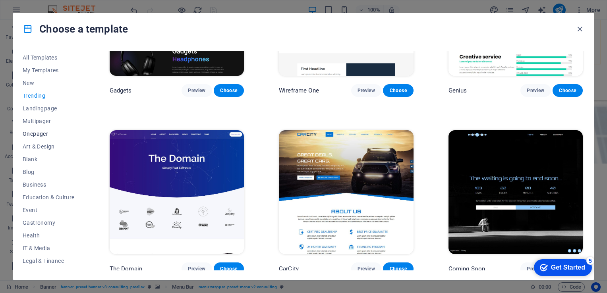
click at [47, 131] on span "Onepager" at bounding box center [49, 134] width 52 height 6
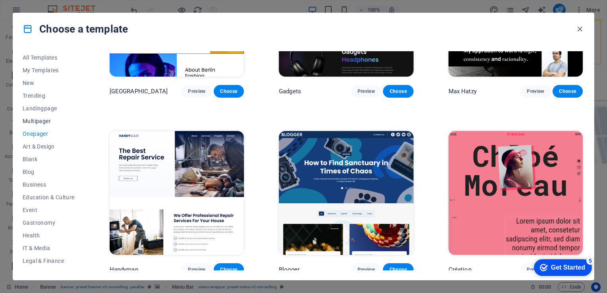
click at [51, 120] on span "Multipager" at bounding box center [49, 121] width 52 height 6
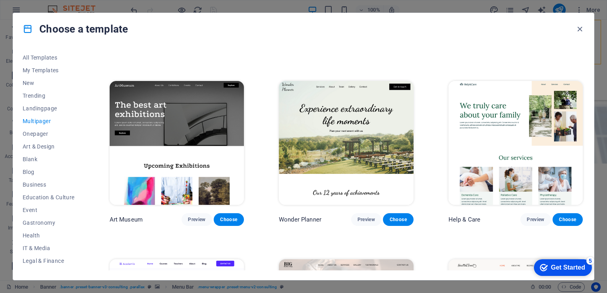
scroll to position [159, 0]
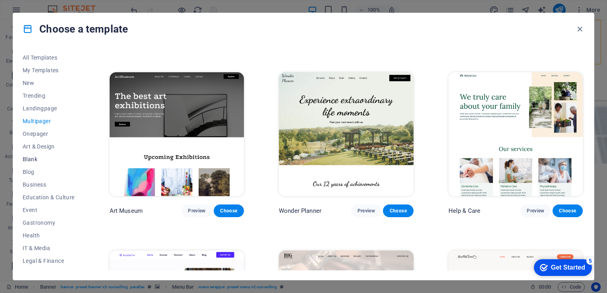
click at [38, 160] on span "Blank" at bounding box center [49, 159] width 52 height 6
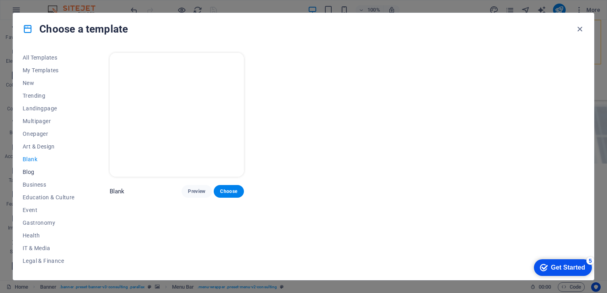
click at [37, 168] on button "Blog" at bounding box center [49, 172] width 52 height 13
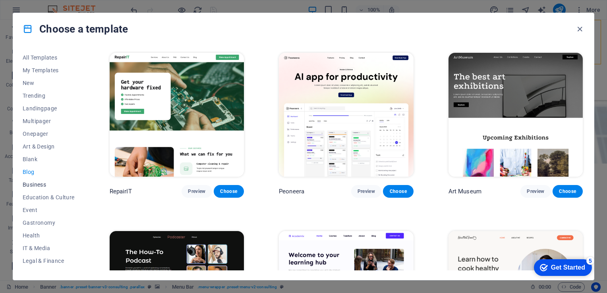
click at [46, 182] on span "Business" at bounding box center [49, 185] width 52 height 6
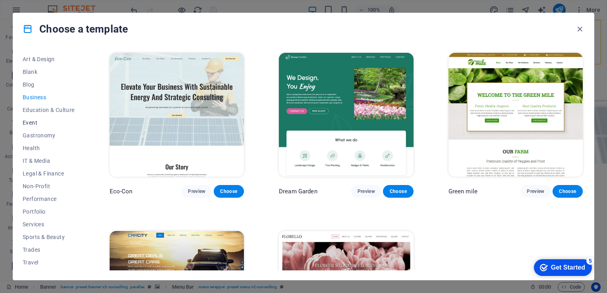
scroll to position [98, 0]
click at [43, 197] on button "Portfolio" at bounding box center [49, 201] width 52 height 13
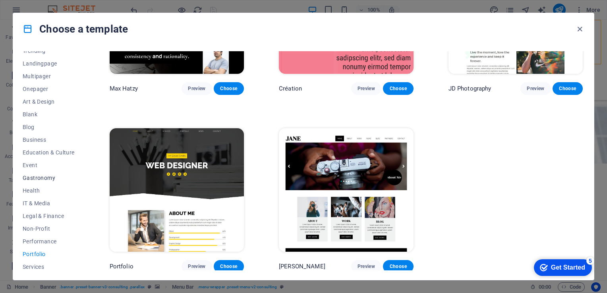
scroll to position [0, 0]
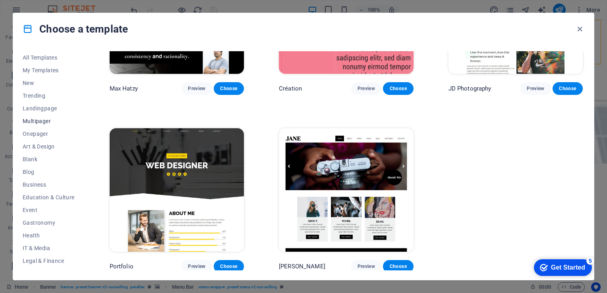
click at [46, 122] on span "Multipager" at bounding box center [49, 121] width 52 height 6
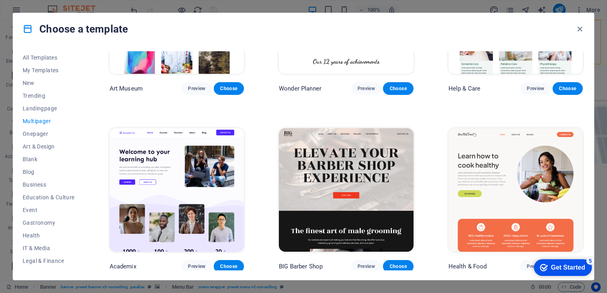
scroll to position [1879, 0]
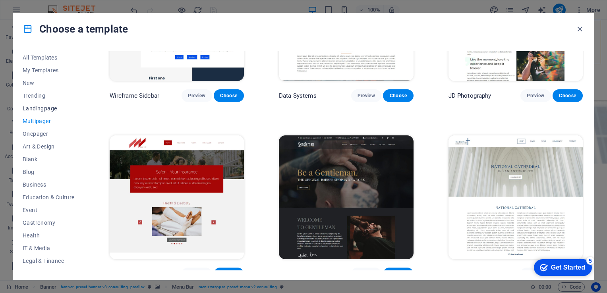
click at [51, 109] on span "Landingpage" at bounding box center [49, 108] width 52 height 6
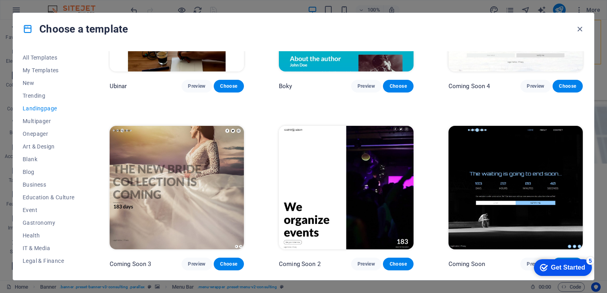
scroll to position [1346, 0]
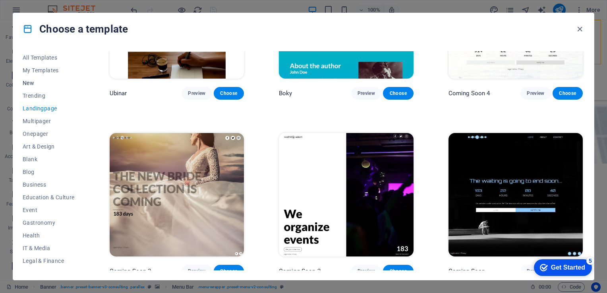
click at [35, 82] on span "New" at bounding box center [49, 83] width 52 height 6
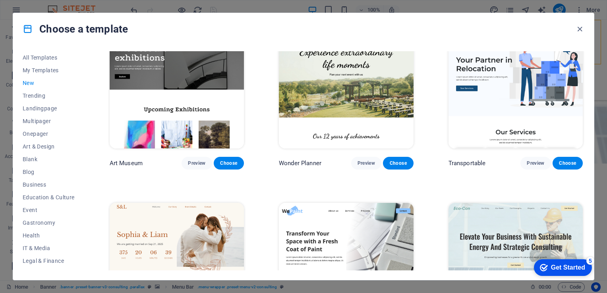
scroll to position [159, 0]
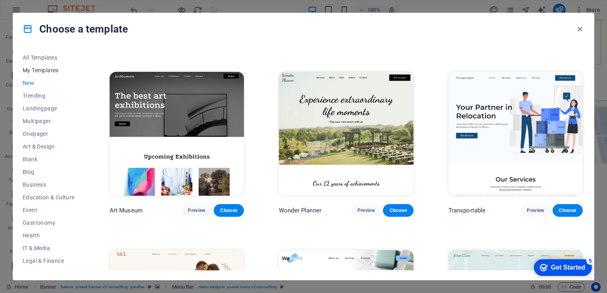
click at [48, 72] on span "My Templates" at bounding box center [49, 70] width 52 height 6
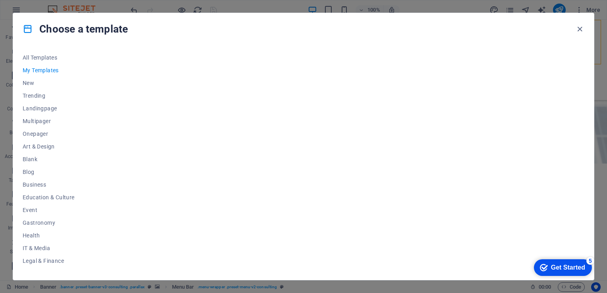
scroll to position [0, 0]
click at [48, 60] on span "All Templates" at bounding box center [49, 57] width 52 height 6
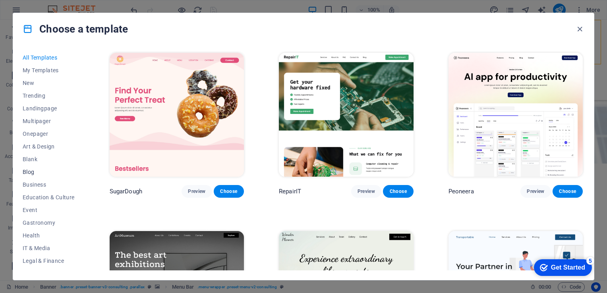
click at [36, 174] on span "Blog" at bounding box center [49, 172] width 52 height 6
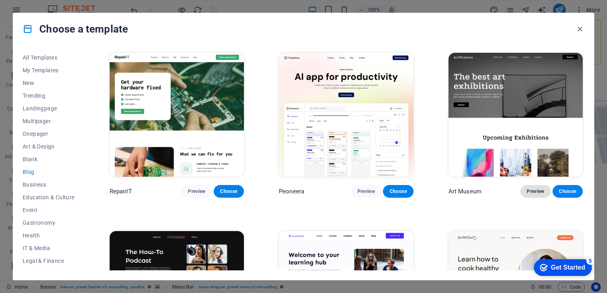
click at [533, 189] on span "Preview" at bounding box center [535, 191] width 17 height 6
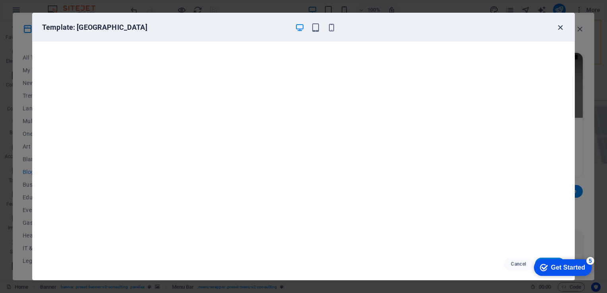
click at [561, 26] on icon "button" at bounding box center [560, 27] width 9 height 9
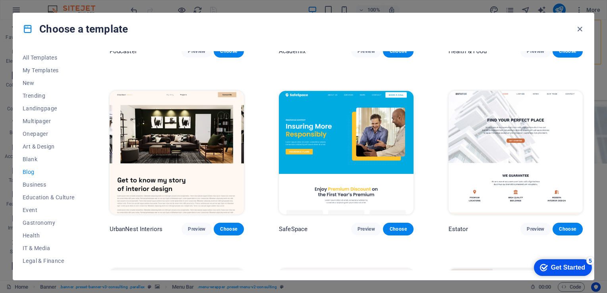
scroll to position [318, 0]
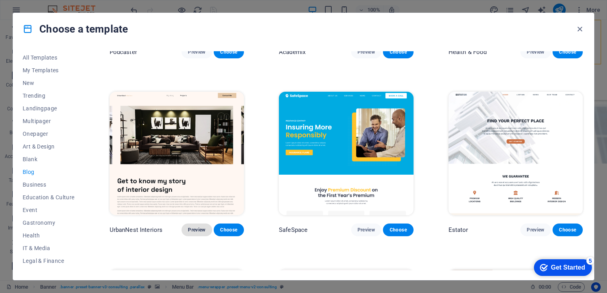
click at [195, 224] on button "Preview" at bounding box center [197, 230] width 30 height 13
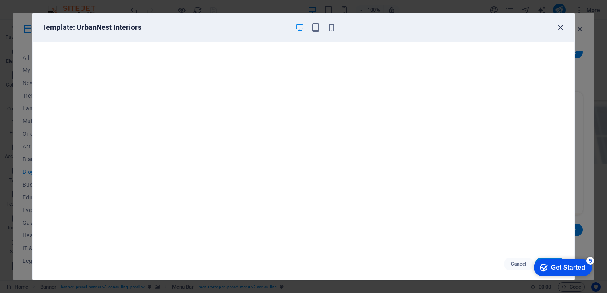
click at [563, 28] on icon "button" at bounding box center [560, 27] width 9 height 9
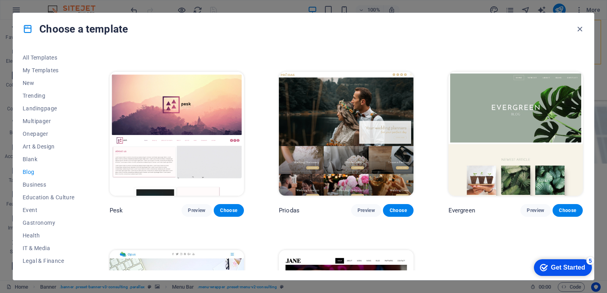
scroll to position [1006, 0]
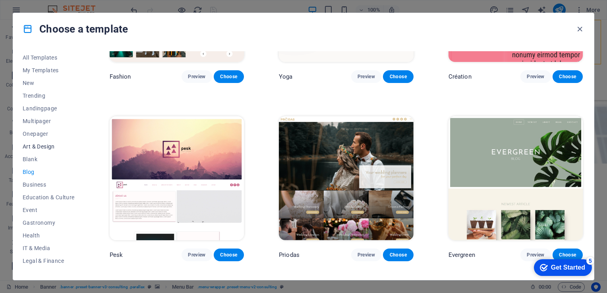
click at [37, 143] on span "Art & Design" at bounding box center [49, 146] width 52 height 6
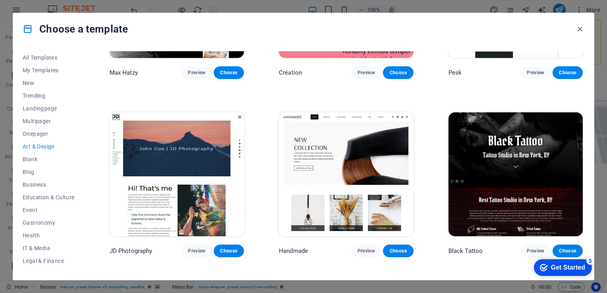
scroll to position [0, 0]
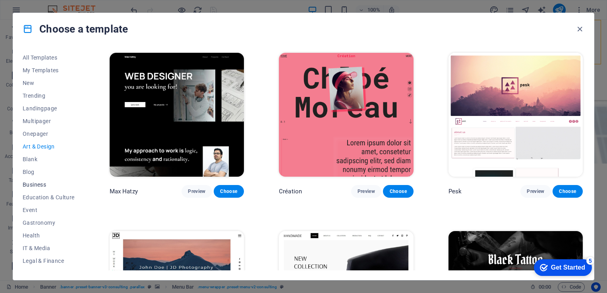
drag, startPoint x: 41, startPoint y: 130, endPoint x: 39, endPoint y: 186, distance: 55.6
click at [39, 186] on div "All Templates My Templates New Trending Landingpage Multipager Onepager Art & D…" at bounding box center [54, 160] width 62 height 219
click at [39, 186] on span "Business" at bounding box center [49, 185] width 52 height 6
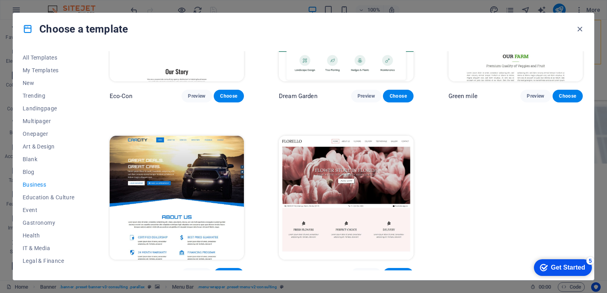
scroll to position [103, 0]
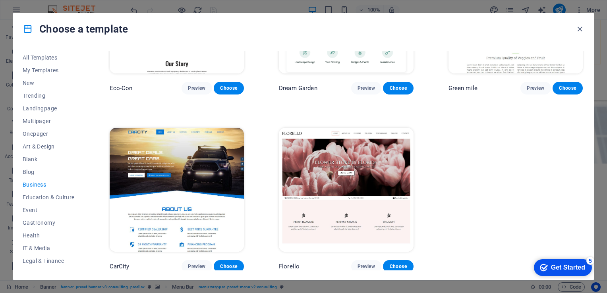
click at [208, 134] on img at bounding box center [177, 190] width 134 height 124
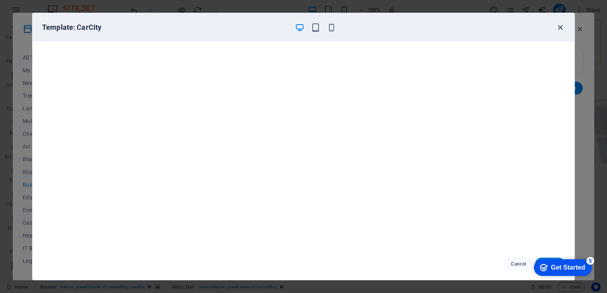
click at [561, 24] on icon "button" at bounding box center [560, 27] width 9 height 9
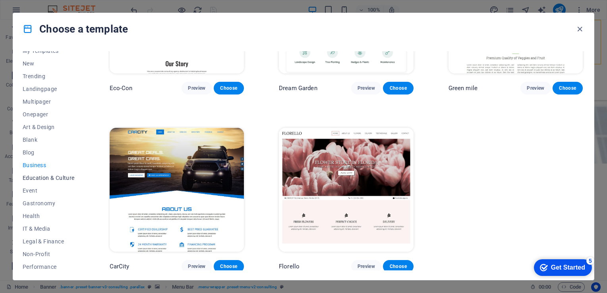
scroll to position [0, 0]
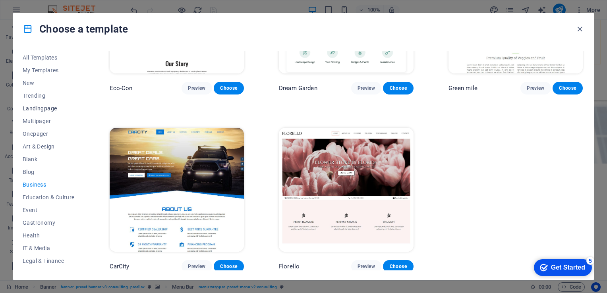
click at [39, 106] on span "Landingpage" at bounding box center [49, 108] width 52 height 6
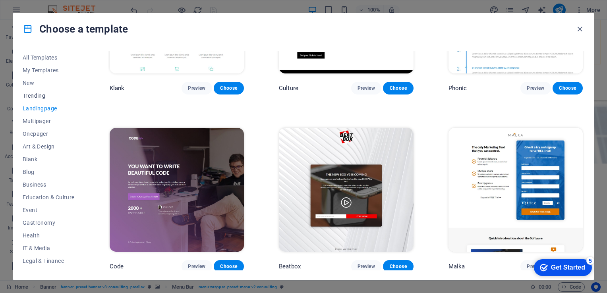
click at [39, 99] on button "Trending" at bounding box center [49, 95] width 52 height 13
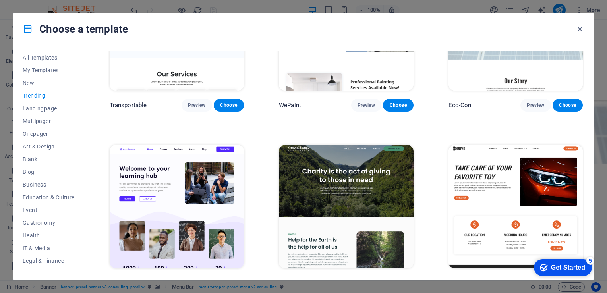
scroll to position [318, 0]
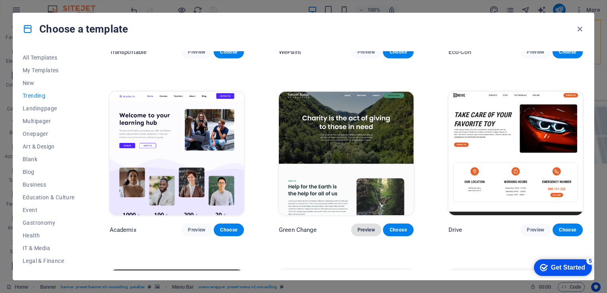
click at [371, 227] on span "Preview" at bounding box center [366, 230] width 17 height 6
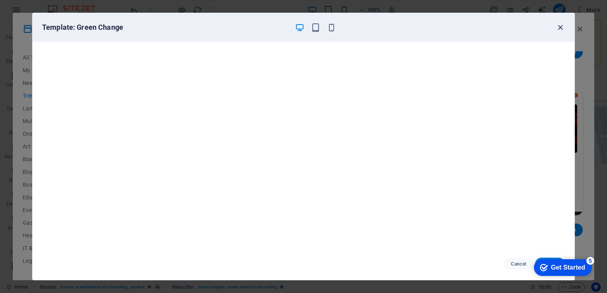
click at [563, 27] on icon "button" at bounding box center [560, 27] width 9 height 9
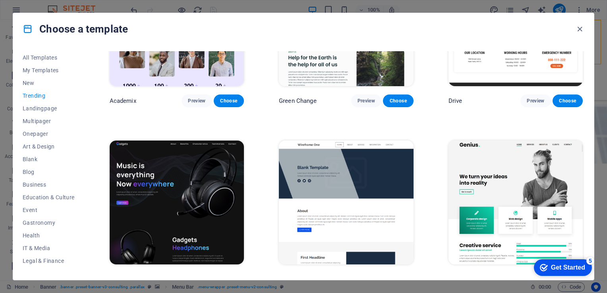
scroll to position [477, 0]
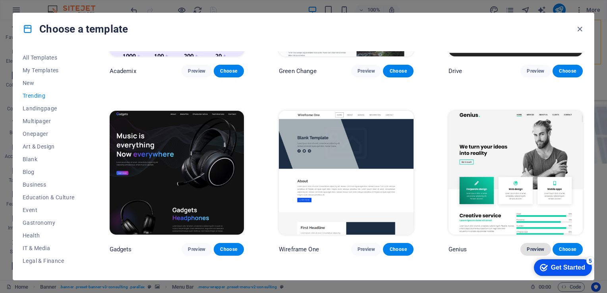
click at [534, 246] on span "Preview" at bounding box center [535, 249] width 17 height 6
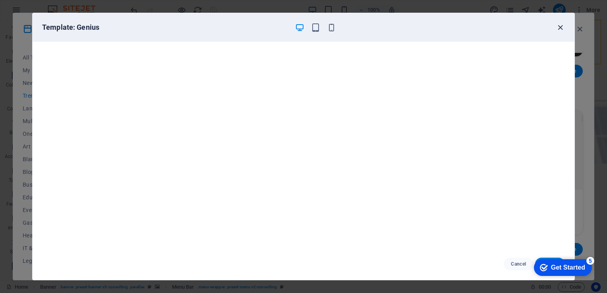
click at [560, 30] on icon "button" at bounding box center [560, 27] width 9 height 9
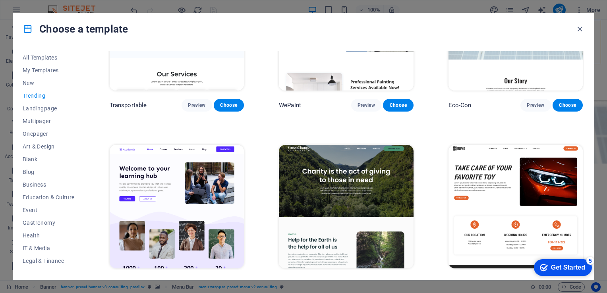
scroll to position [318, 0]
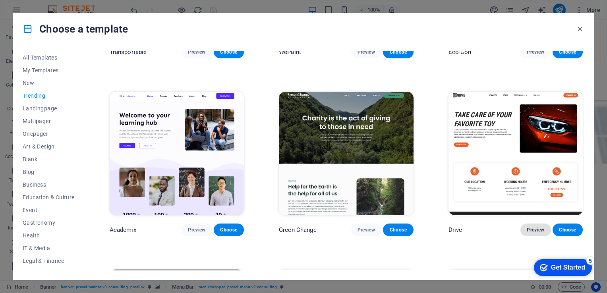
click at [531, 224] on button "Preview" at bounding box center [535, 230] width 30 height 13
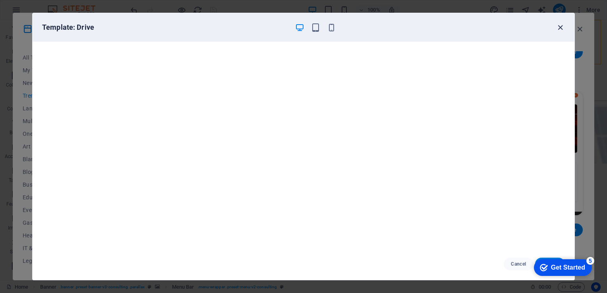
click at [560, 25] on icon "button" at bounding box center [560, 27] width 9 height 9
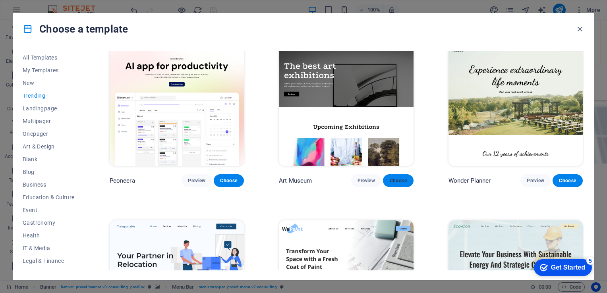
scroll to position [0, 0]
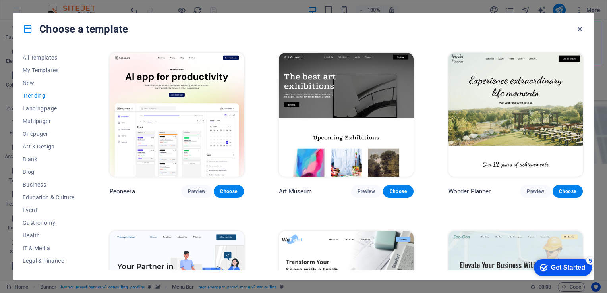
click at [191, 114] on img at bounding box center [177, 115] width 134 height 124
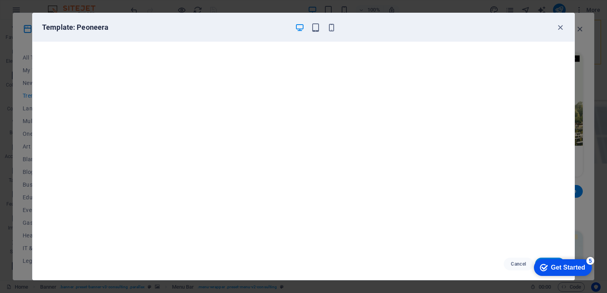
drag, startPoint x: 458, startPoint y: 14, endPoint x: 440, endPoint y: 14, distance: 17.9
click at [440, 14] on div "Template: Peoneera" at bounding box center [304, 27] width 542 height 29
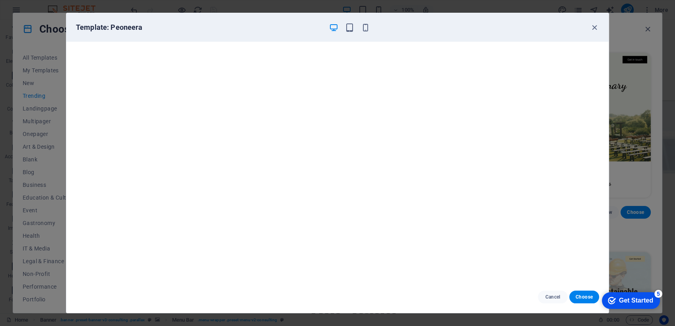
scroll to position [265, 0]
drag, startPoint x: 594, startPoint y: 0, endPoint x: 583, endPoint y: 299, distance: 298.6
click at [583, 299] on span "Choose" at bounding box center [583, 297] width 17 height 6
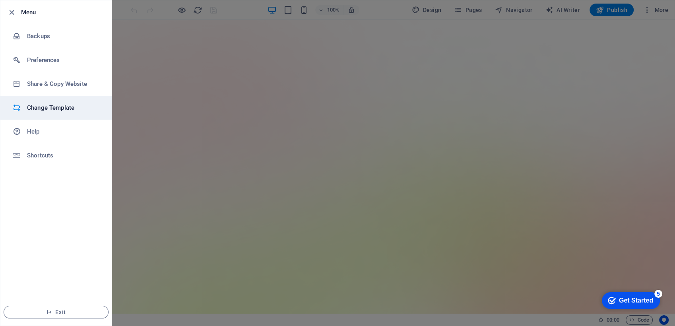
click at [69, 107] on h6 "Change Template" at bounding box center [63, 108] width 73 height 10
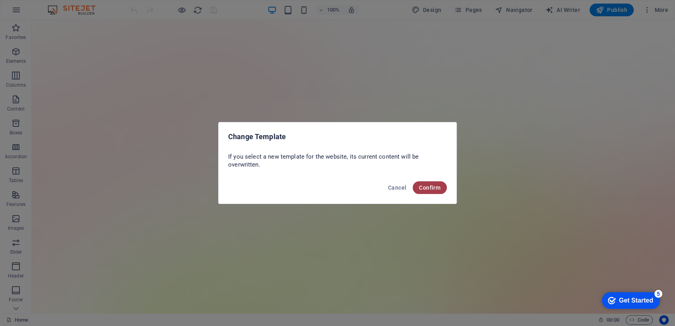
click at [432, 186] on span "Confirm" at bounding box center [429, 187] width 21 height 6
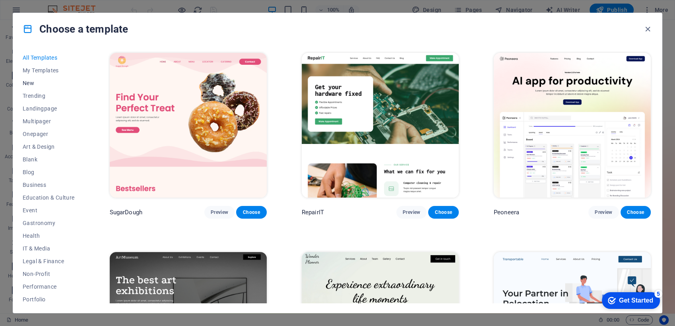
click at [41, 78] on button "New" at bounding box center [49, 83] width 52 height 13
click at [29, 79] on button "New" at bounding box center [49, 83] width 52 height 13
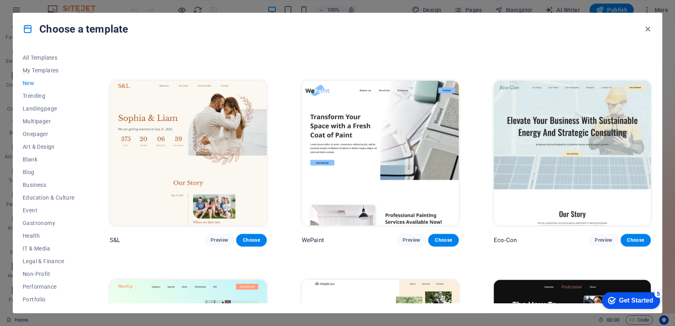
scroll to position [294, 0]
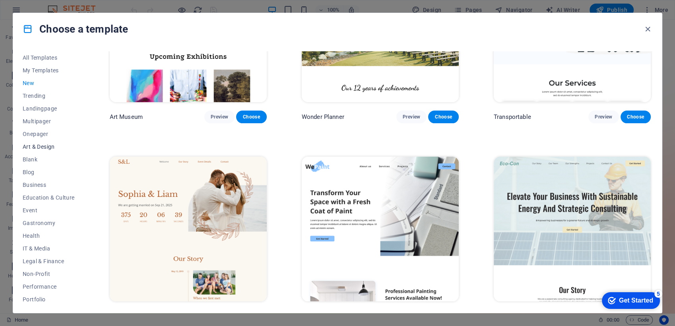
click at [55, 148] on span "Art & Design" at bounding box center [49, 146] width 52 height 6
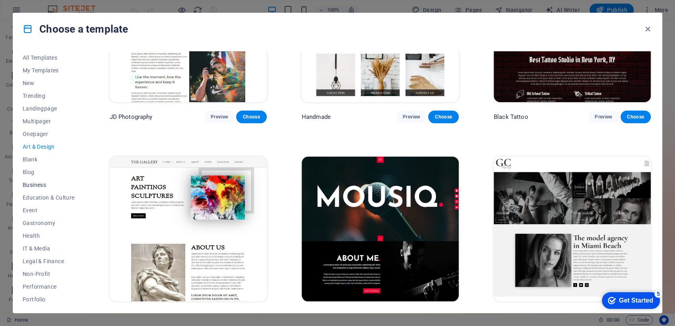
click at [37, 182] on span "Business" at bounding box center [49, 185] width 52 height 6
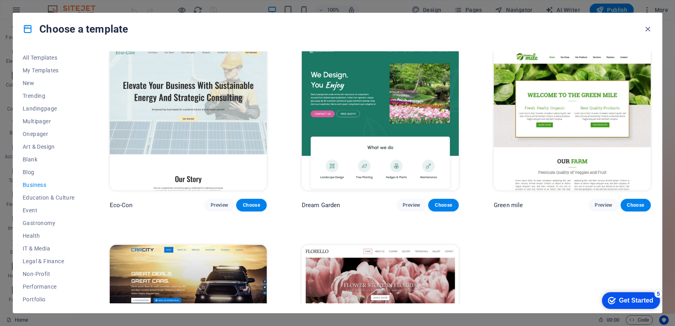
scroll to position [0, 0]
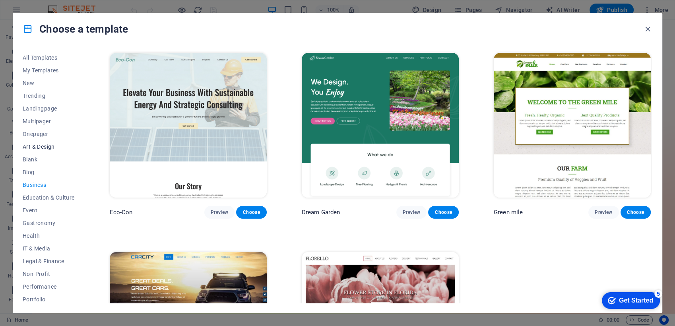
click at [47, 145] on span "Art & Design" at bounding box center [49, 146] width 52 height 6
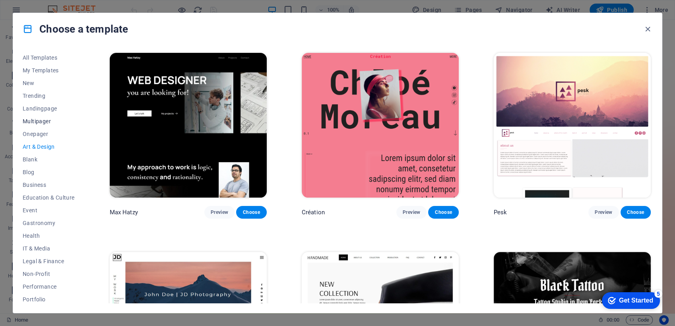
click at [48, 123] on span "Multipager" at bounding box center [49, 121] width 52 height 6
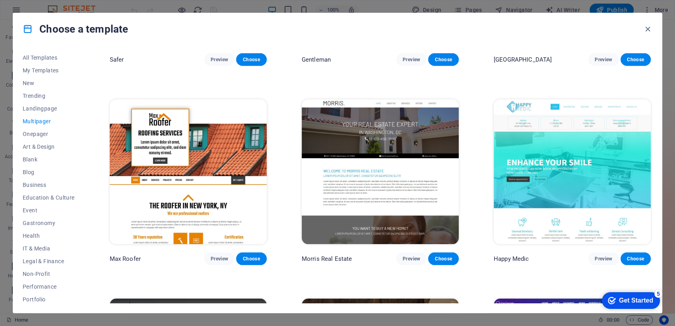
scroll to position [2413, 0]
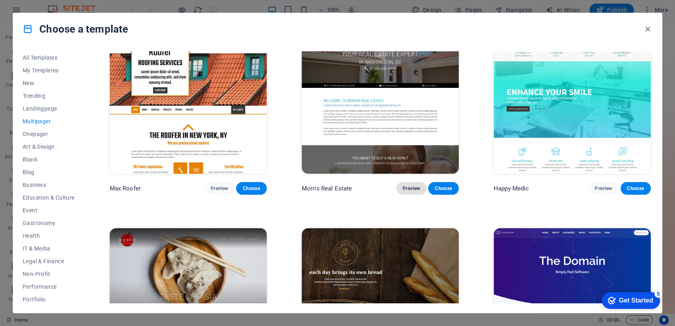
click at [406, 185] on span "Preview" at bounding box center [410, 188] width 17 height 6
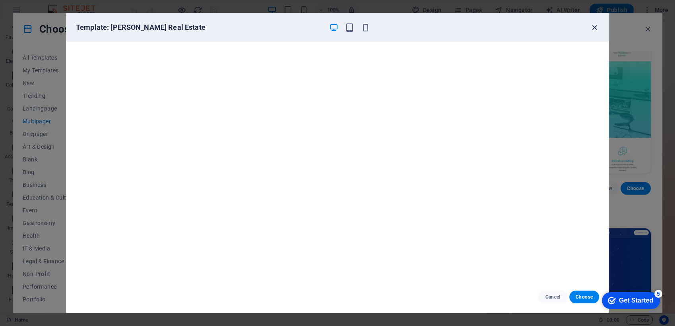
click at [594, 26] on icon "button" at bounding box center [594, 27] width 9 height 9
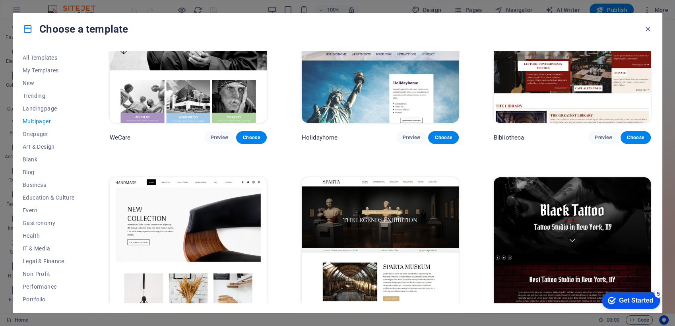
scroll to position [3119, 0]
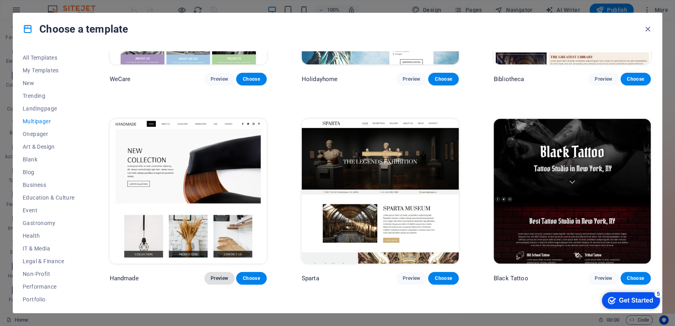
click at [221, 275] on span "Preview" at bounding box center [219, 278] width 17 height 6
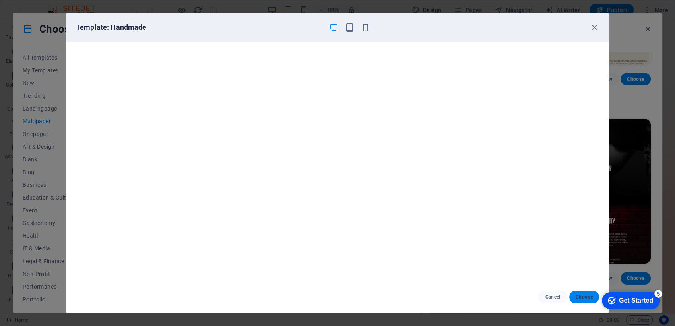
click at [582, 297] on span "Choose" at bounding box center [583, 297] width 17 height 6
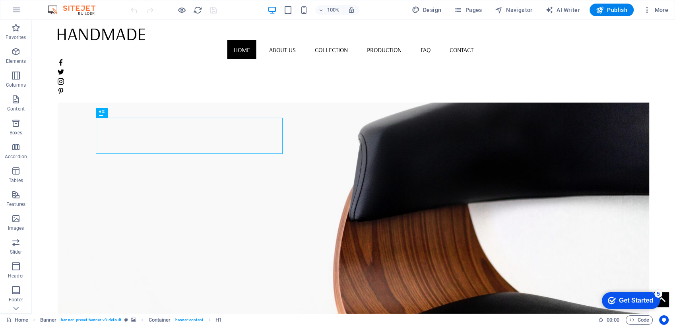
click at [213, 8] on div at bounding box center [173, 10] width 89 height 13
click at [115, 37] on div at bounding box center [354, 34] width 592 height 12
select select "px"
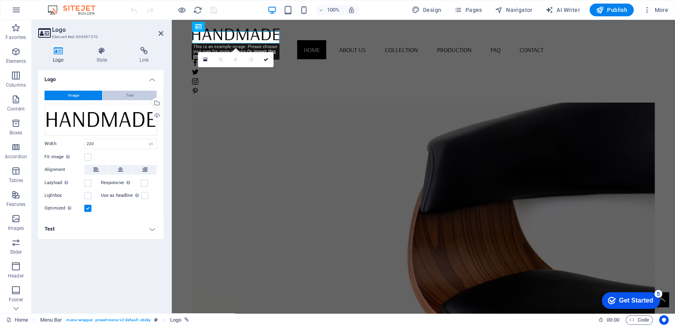
click at [124, 97] on button "Text" at bounding box center [129, 96] width 54 height 10
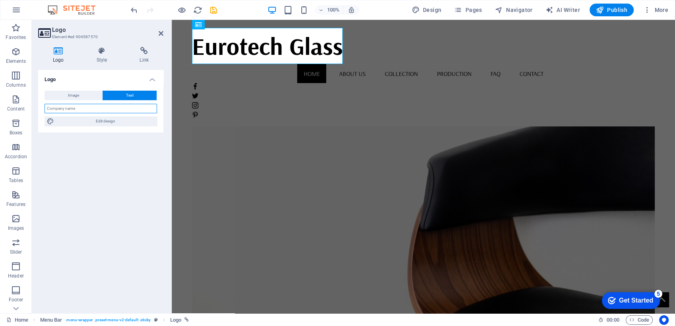
click at [112, 109] on input "text" at bounding box center [100, 109] width 112 height 10
click at [162, 30] on icon at bounding box center [161, 33] width 5 height 6
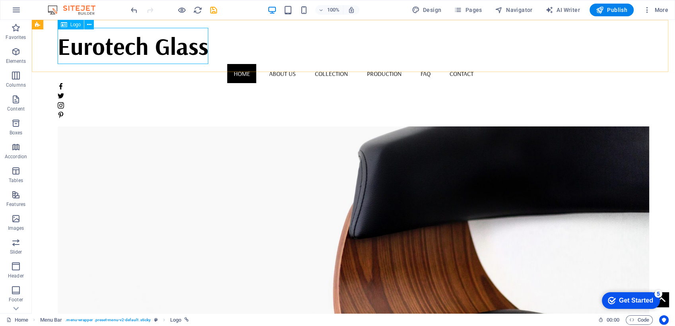
click at [154, 46] on div "Eurotech Glass" at bounding box center [354, 46] width 592 height 36
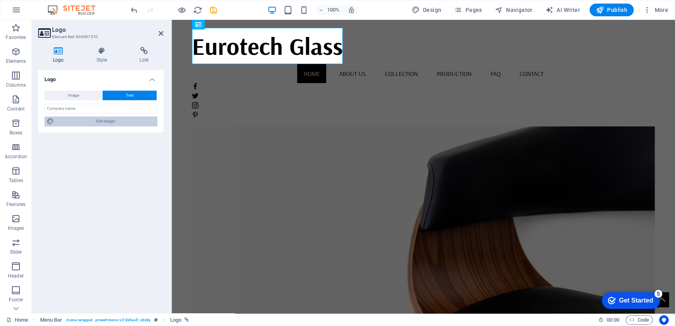
click at [118, 122] on span "Edit design" at bounding box center [105, 121] width 98 height 10
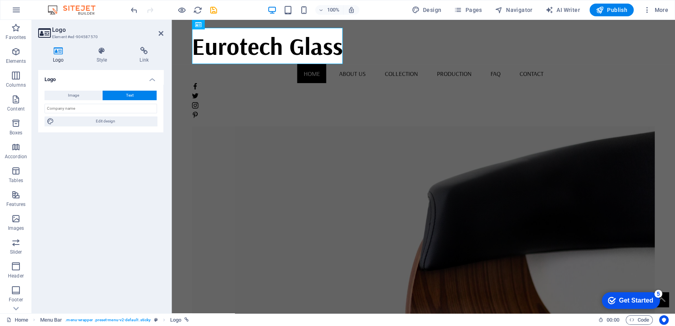
select select "rem"
select select "400"
select select "px"
select select "rem"
select select "700"
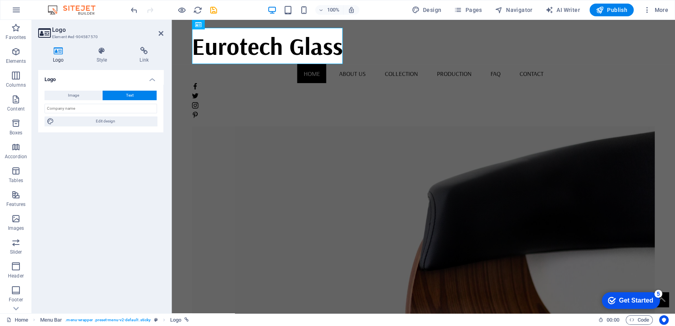
select select "px"
select select "rem"
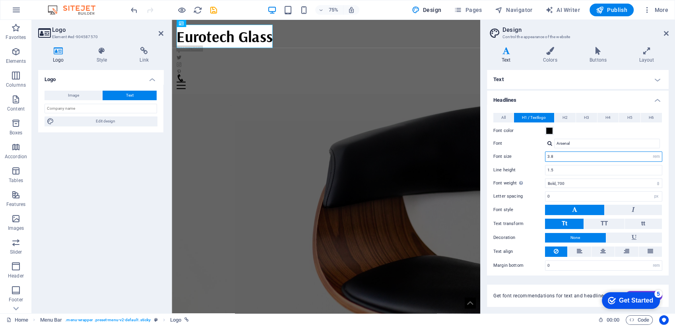
drag, startPoint x: 566, startPoint y: 157, endPoint x: 533, endPoint y: 154, distance: 32.7
click at [533, 154] on div "Font size 3.8 rem px em %" at bounding box center [577, 156] width 169 height 10
type input "25"
click at [532, 156] on label "Font size" at bounding box center [519, 156] width 52 height 4
click at [162, 32] on icon at bounding box center [161, 33] width 5 height 6
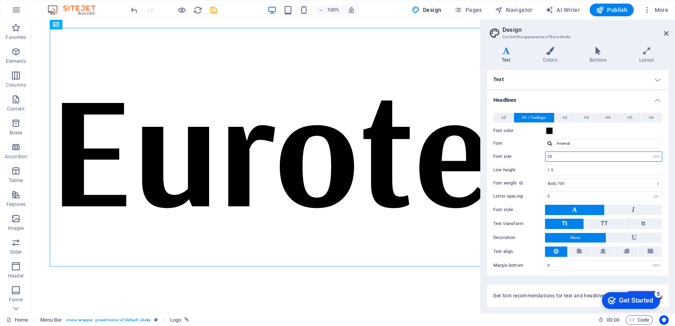
click at [573, 156] on input "25" at bounding box center [603, 157] width 116 height 10
click at [654, 158] on select "rem px em %" at bounding box center [655, 157] width 11 height 10
select select "px"
click at [650, 152] on select "rem px em %" at bounding box center [655, 157] width 11 height 10
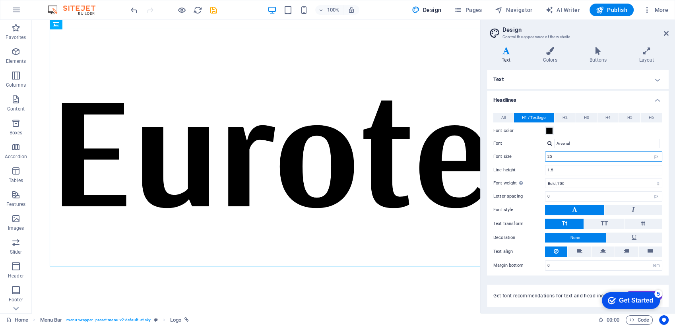
type input "25"
click at [534, 163] on div "All H1 / Textlogo H2 H3 H4 H5 H6 Font color Font Arsenal Line height 1.5 Font w…" at bounding box center [577, 192] width 185 height 174
click at [558, 152] on input "25" at bounding box center [603, 157] width 116 height 10
click at [381, 117] on div "Eurotech Glass" at bounding box center [256, 266] width 412 height 477
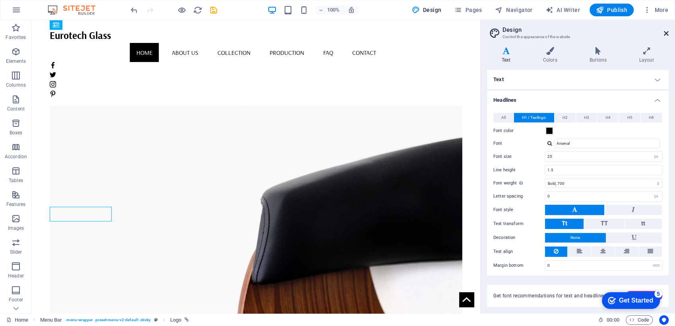
click at [666, 33] on icon at bounding box center [665, 33] width 5 height 6
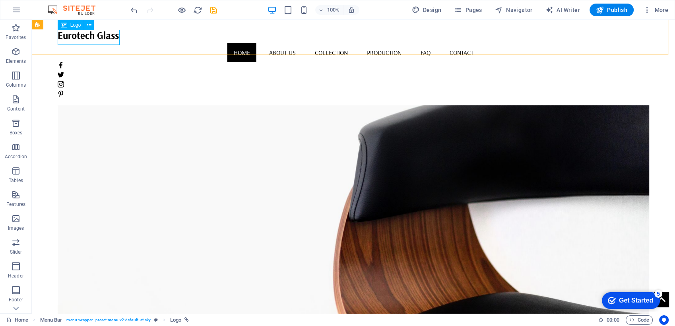
click at [112, 35] on div "Eurotech Glass" at bounding box center [354, 35] width 592 height 15
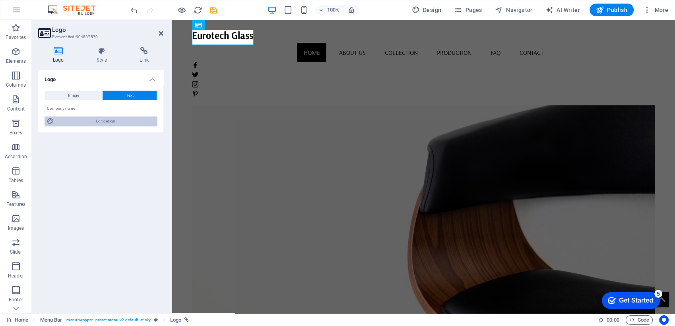
click at [128, 117] on span "Edit design" at bounding box center [105, 121] width 98 height 10
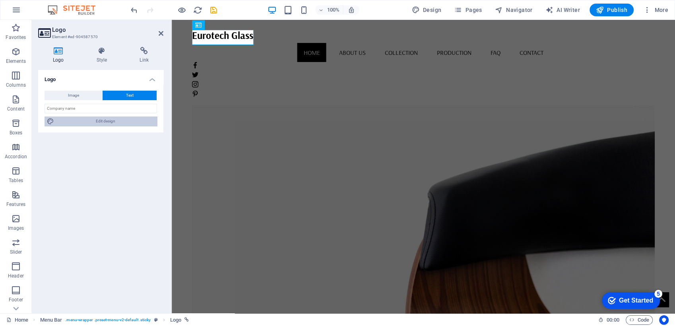
select select "px"
select select "700"
select select "px"
select select "rem"
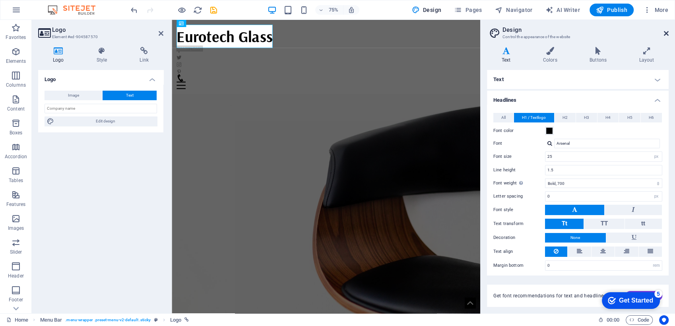
click at [666, 35] on icon at bounding box center [665, 33] width 5 height 6
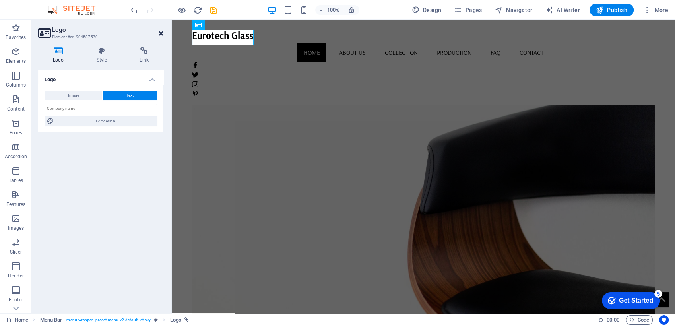
click at [162, 30] on icon at bounding box center [161, 33] width 5 height 6
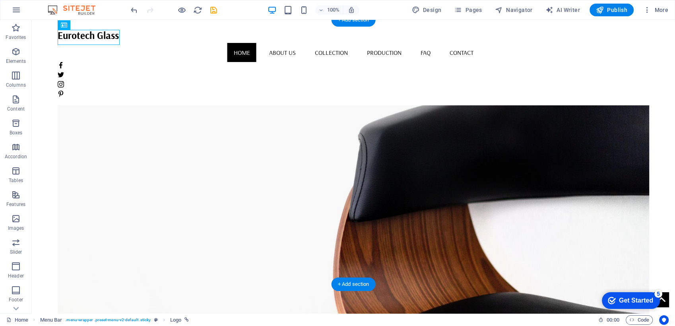
click at [182, 70] on figure at bounding box center [354, 187] width 592 height 264
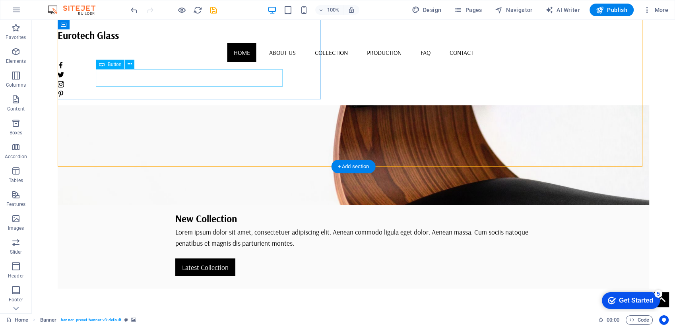
scroll to position [118, 0]
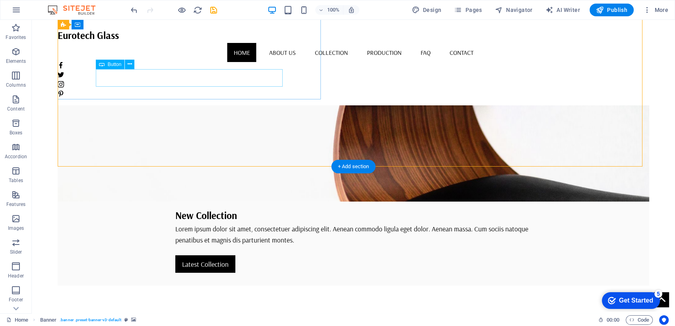
click at [275, 255] on div "Latest Collection" at bounding box center [353, 263] width 356 height 17
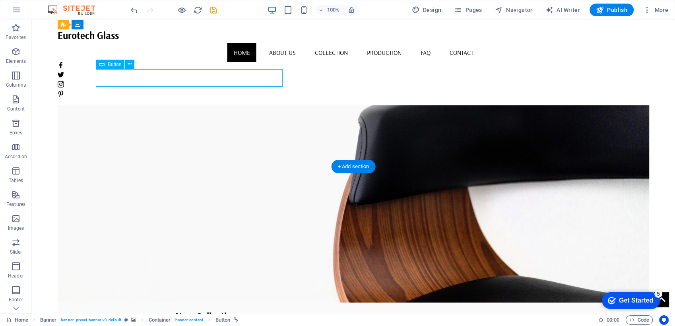
scroll to position [0, 0]
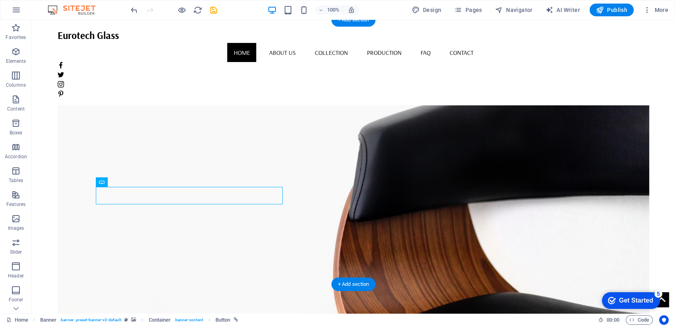
click at [305, 84] on figure at bounding box center [354, 187] width 592 height 264
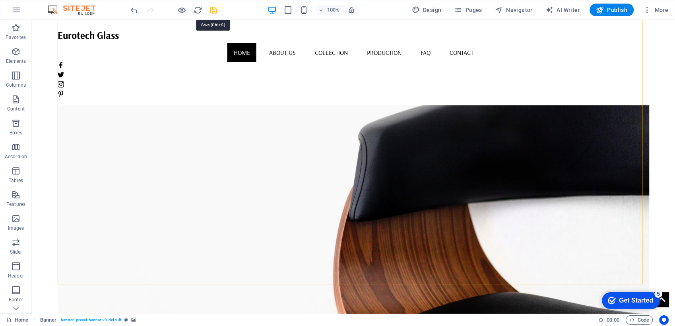
click at [214, 10] on icon "save" at bounding box center [213, 10] width 9 height 9
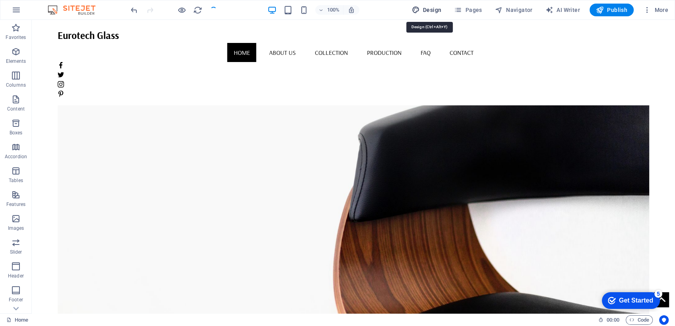
click at [435, 12] on span "Design" at bounding box center [427, 10] width 30 height 8
select select "px"
select select "700"
select select "px"
select select "rem"
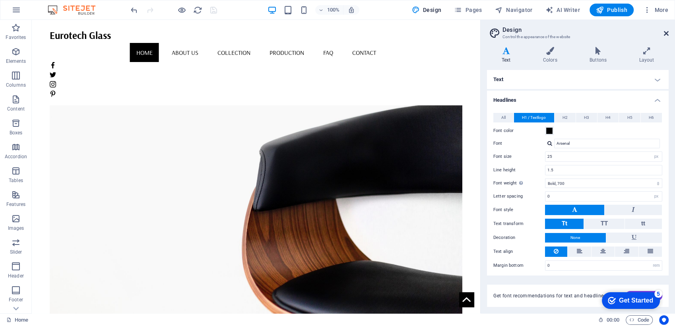
click at [666, 30] on icon at bounding box center [665, 33] width 5 height 6
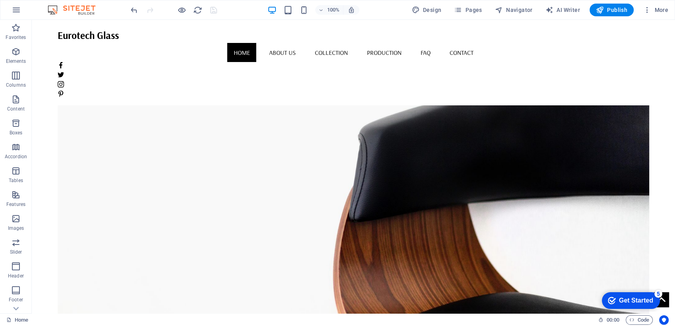
click at [213, 8] on div at bounding box center [173, 10] width 89 height 13
